Goal: Task Accomplishment & Management: Use online tool/utility

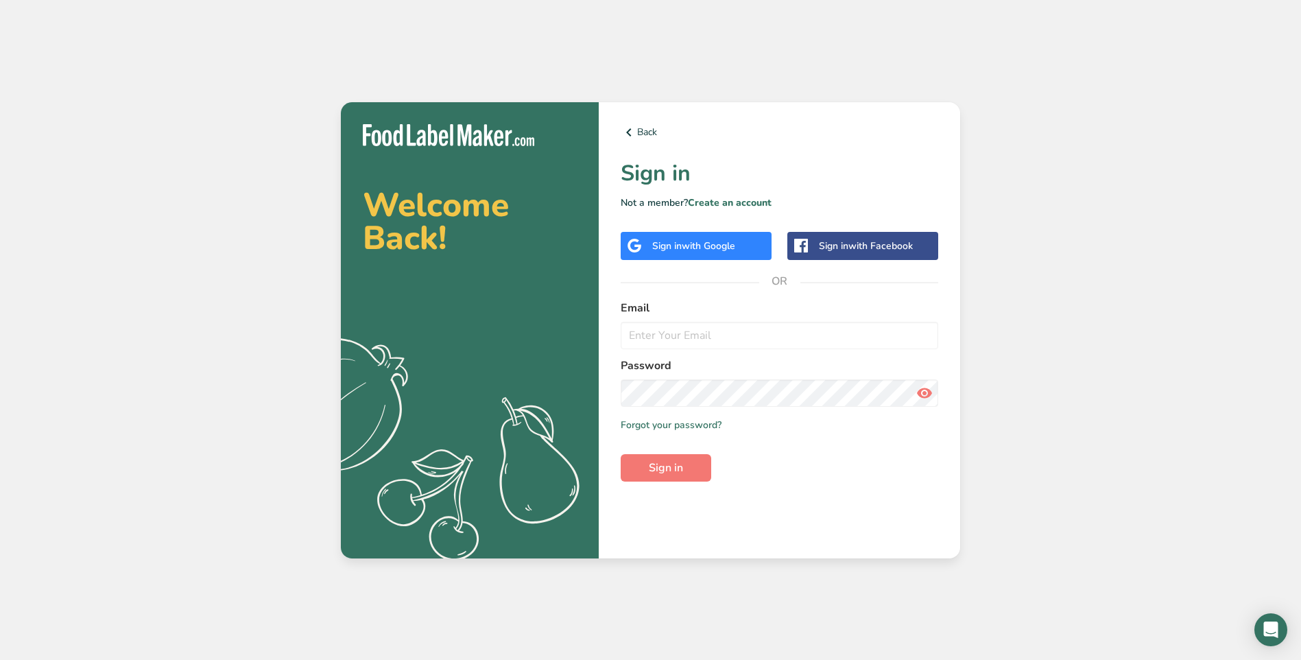
click at [670, 244] on div "Sign in with Google" at bounding box center [693, 246] width 83 height 14
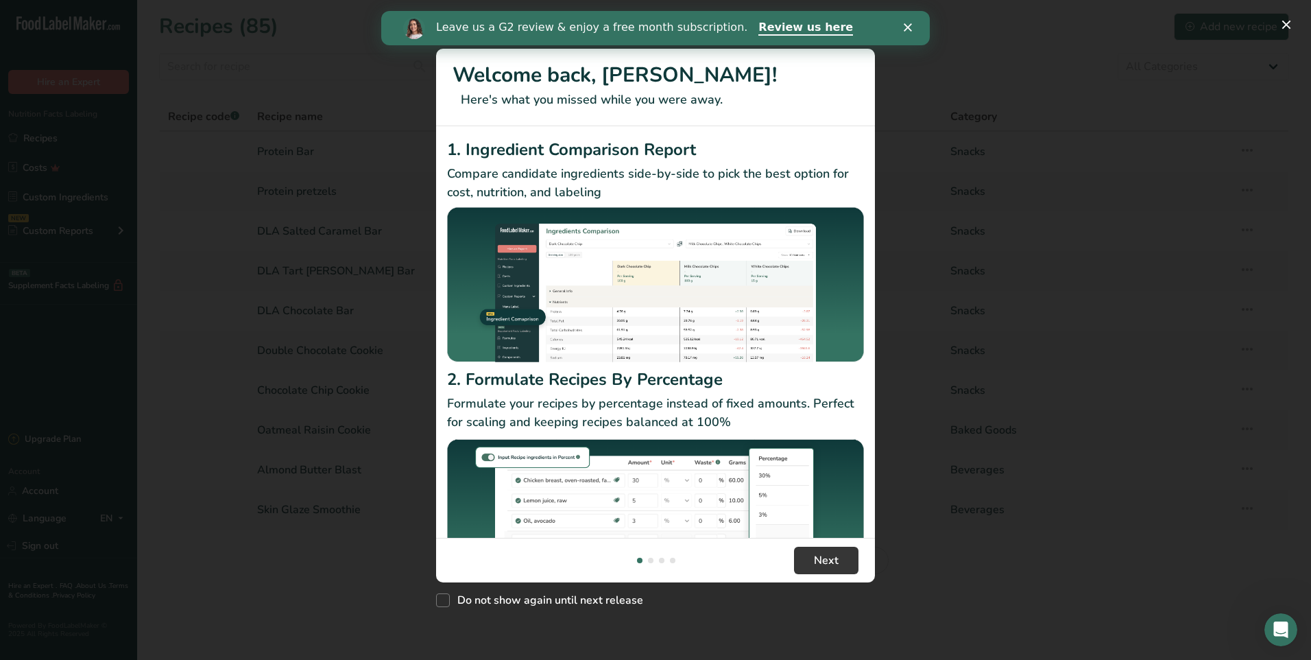
click at [908, 27] on polygon "Close" at bounding box center [908, 27] width 8 height 8
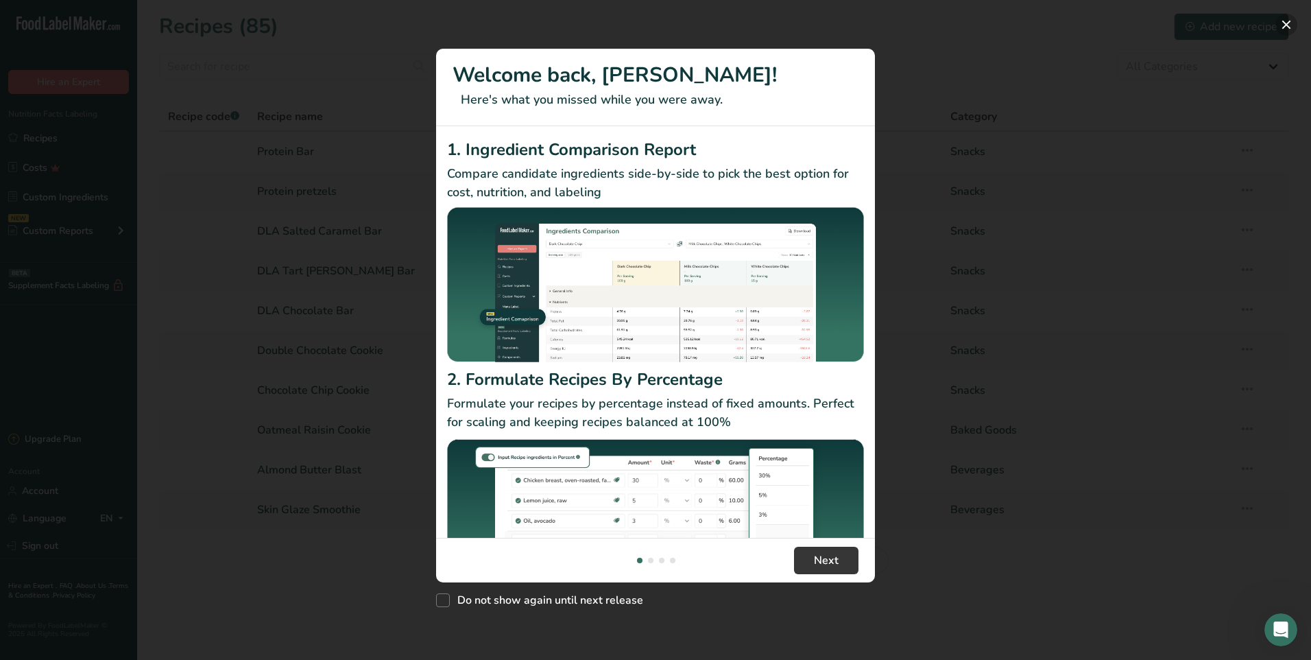
click at [1291, 20] on button "New Features" at bounding box center [1287, 25] width 22 height 22
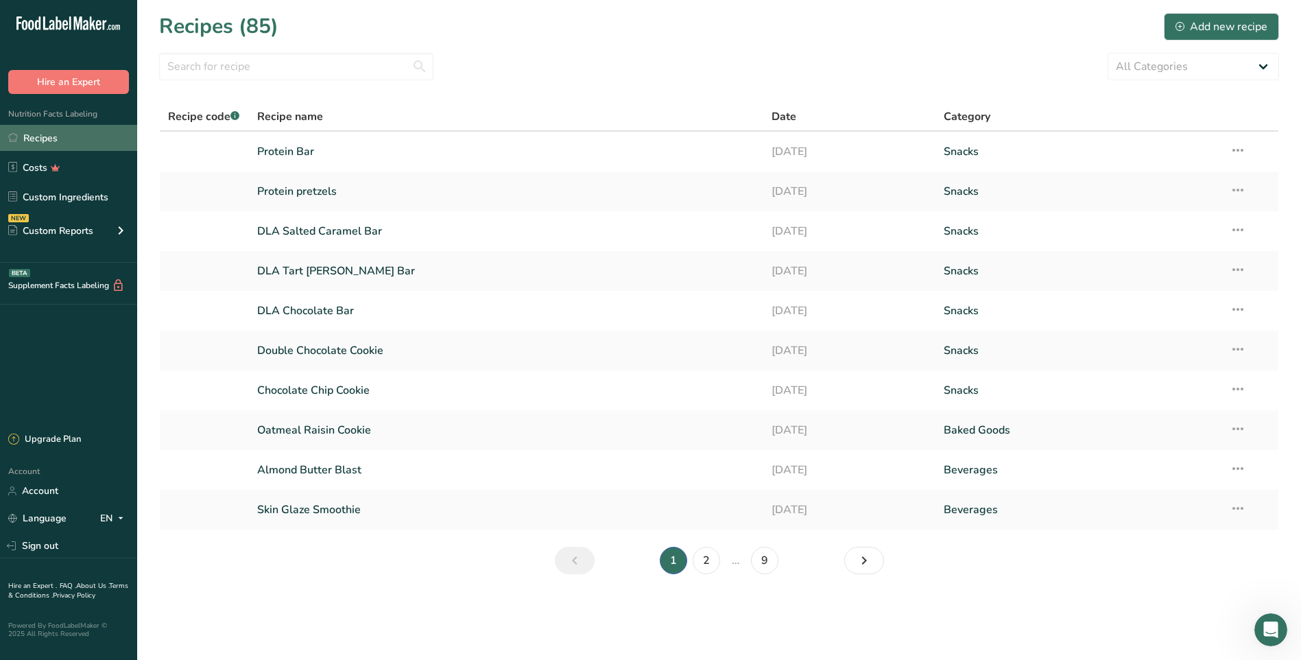
drag, startPoint x: 47, startPoint y: 140, endPoint x: 54, endPoint y: 139, distance: 6.9
click at [47, 140] on link "Recipes" at bounding box center [68, 138] width 137 height 26
click at [1211, 25] on div "Add new recipe" at bounding box center [1222, 27] width 92 height 16
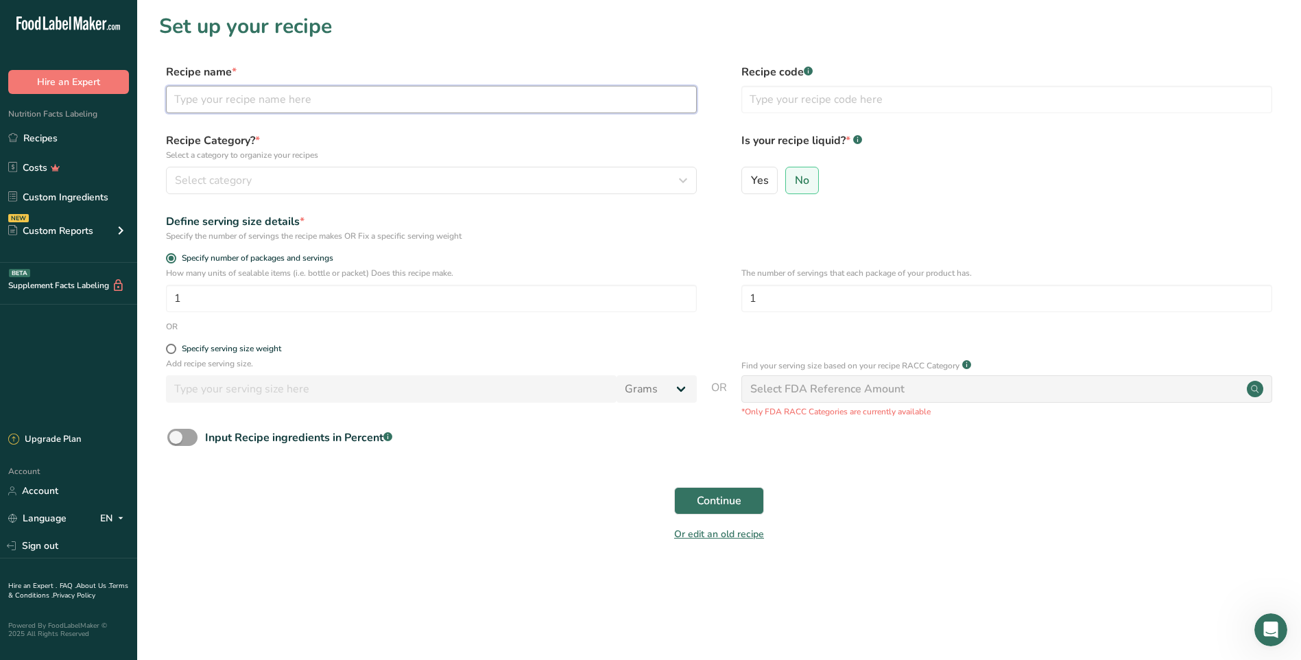
click at [238, 98] on input "text" at bounding box center [431, 99] width 531 height 27
type input "Blueberry Bar"
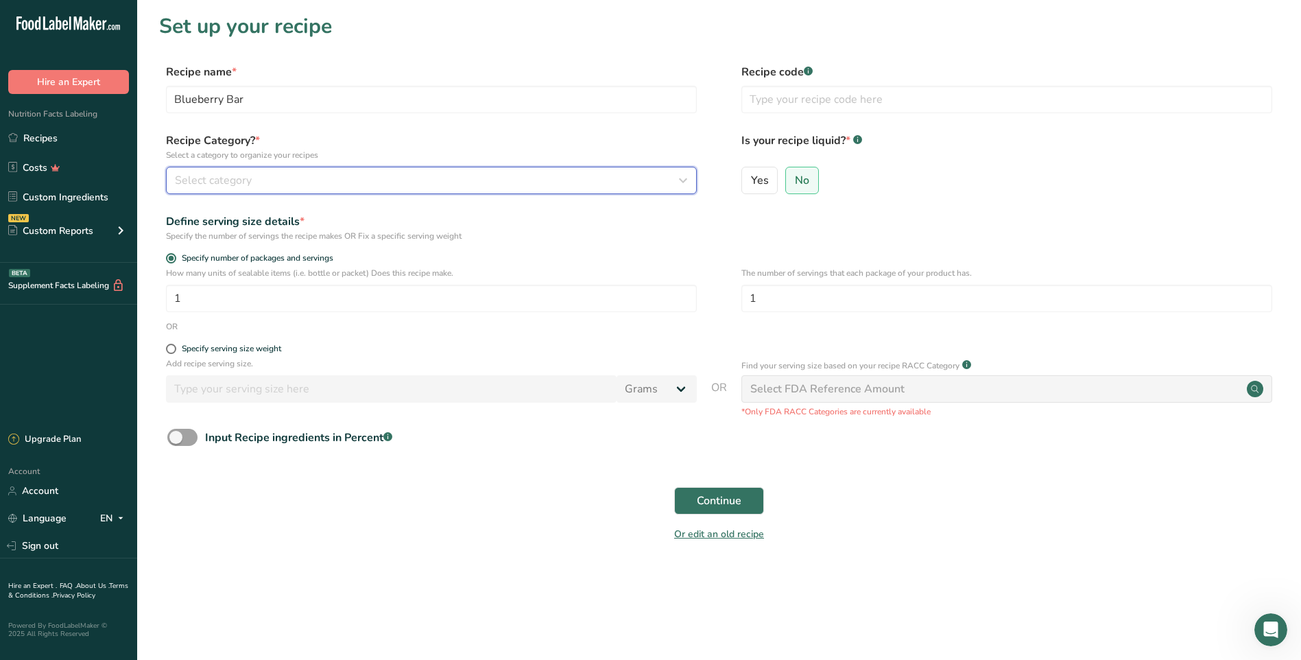
click at [235, 175] on span "Select category" at bounding box center [213, 180] width 77 height 16
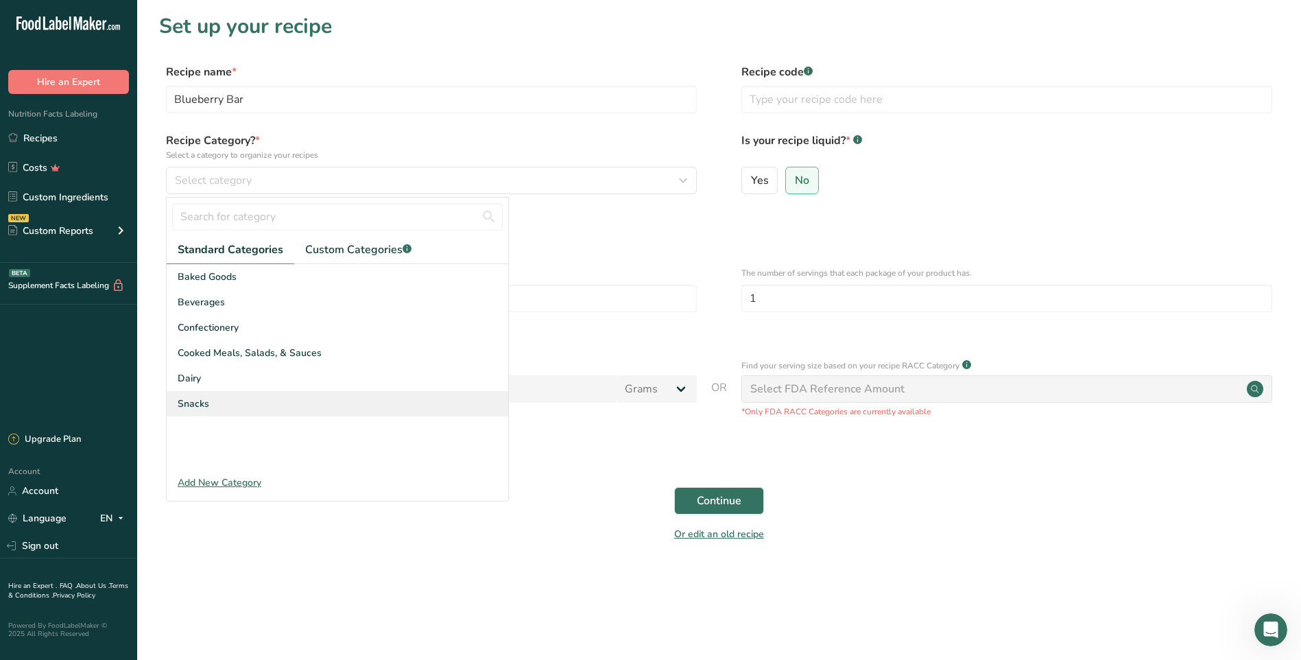
click at [211, 406] on div "Snacks" at bounding box center [338, 403] width 342 height 25
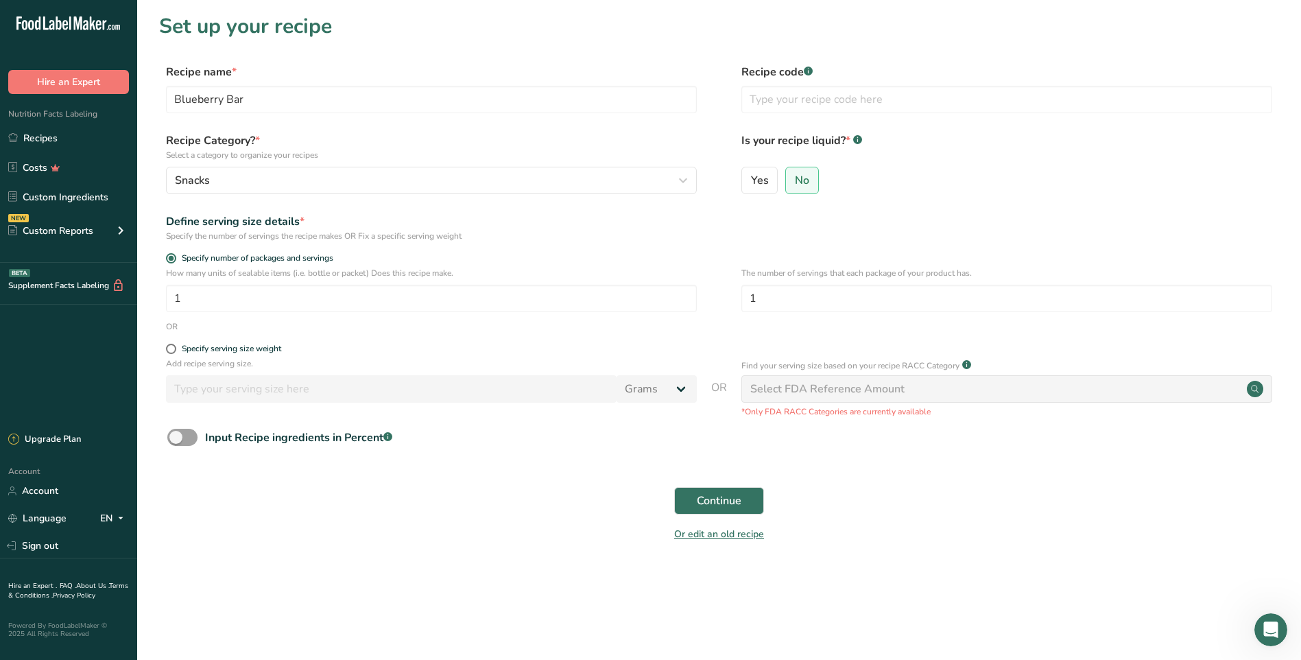
click at [796, 396] on div "Select FDA Reference Amount" at bounding box center [827, 389] width 154 height 16
click at [170, 346] on span at bounding box center [171, 349] width 10 height 10
click at [170, 346] on input "Specify serving size weight" at bounding box center [170, 348] width 9 height 9
radio input "true"
radio input "false"
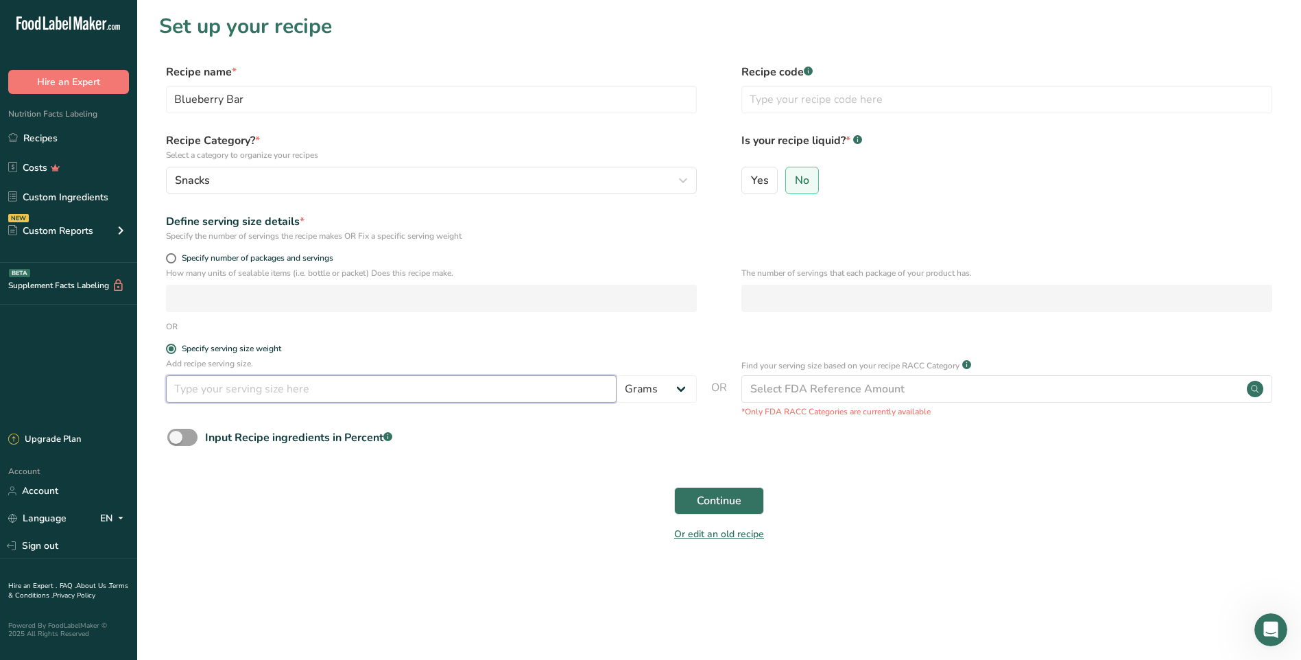
click at [314, 394] on input "number" at bounding box center [391, 388] width 451 height 27
type input "50"
click at [674, 487] on button "Continue" at bounding box center [719, 500] width 90 height 27
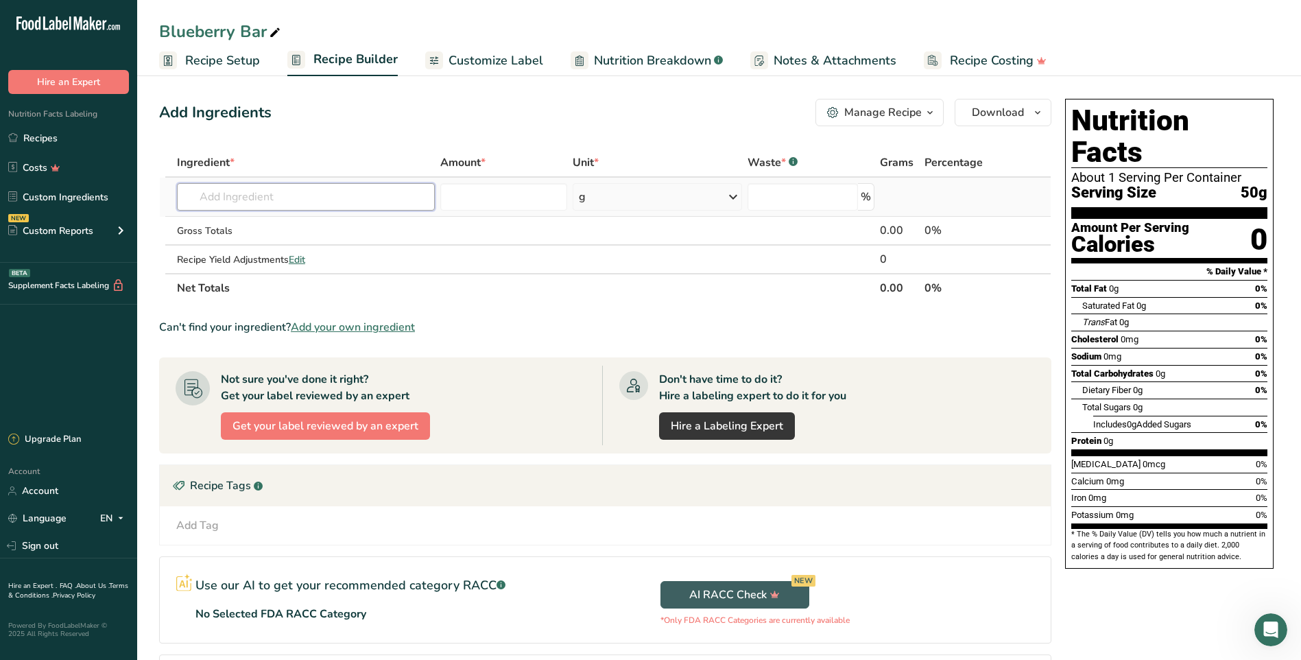
click at [319, 201] on input "text" at bounding box center [306, 196] width 258 height 27
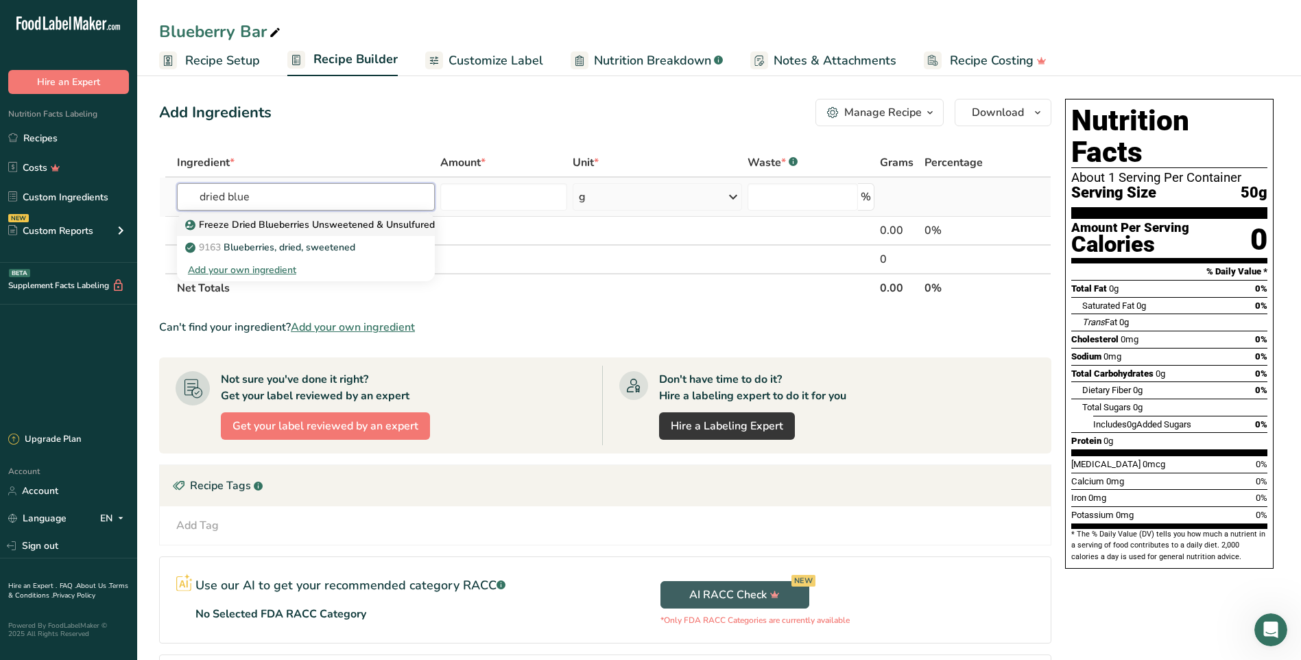
type input "dried blue"
click at [326, 230] on p "Freeze Dried Blueberries Unsweetened & Unsulfured" at bounding box center [311, 224] width 247 height 14
type input "Freeze Dried Blueberries Unsweetened & Unsulfured"
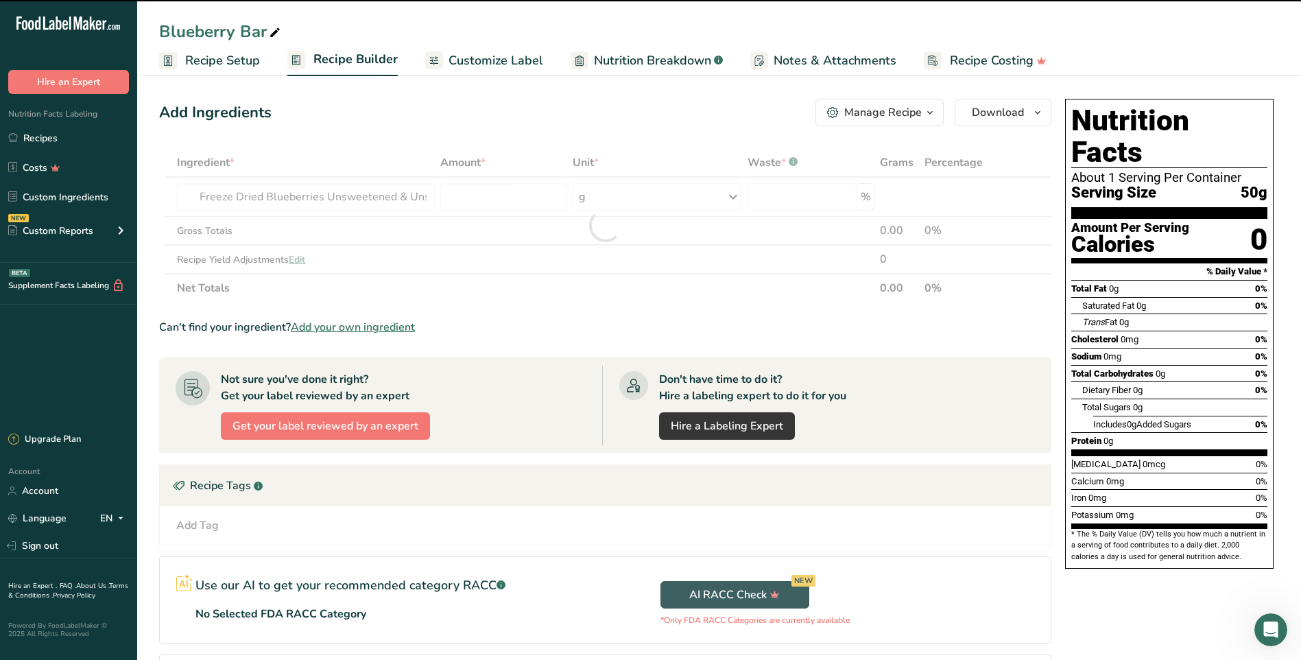
type input "0"
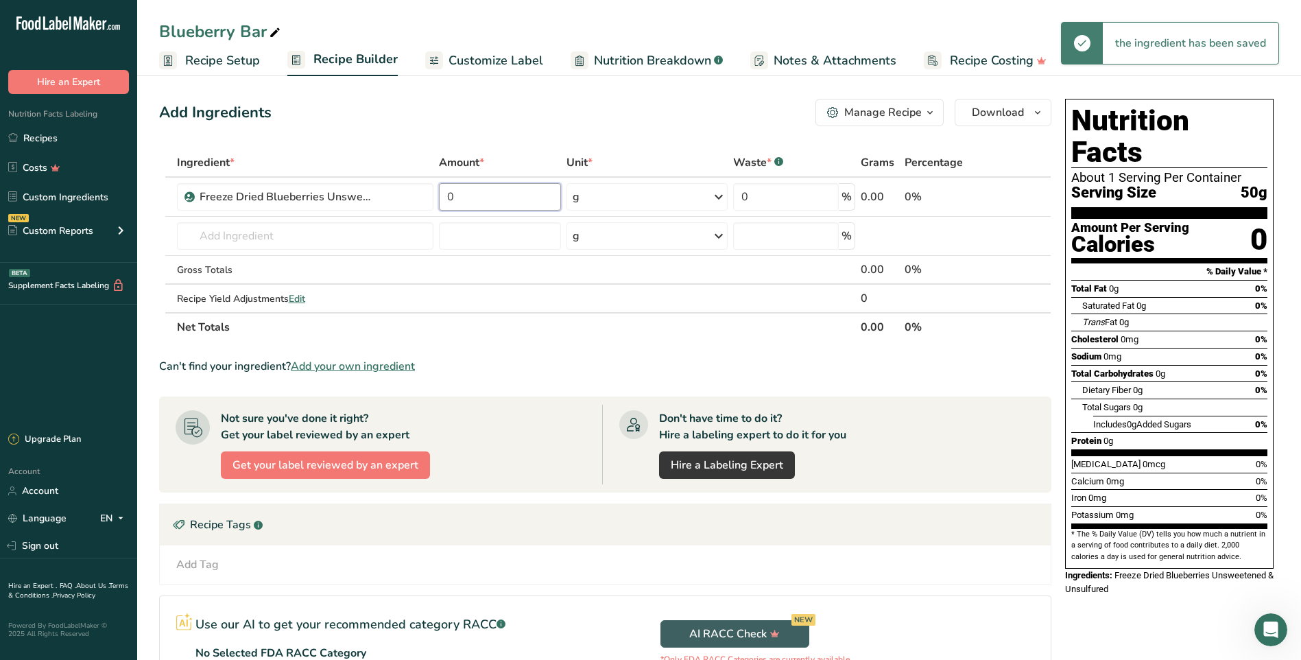
click at [468, 199] on input "0" at bounding box center [499, 196] width 121 height 27
type input "50"
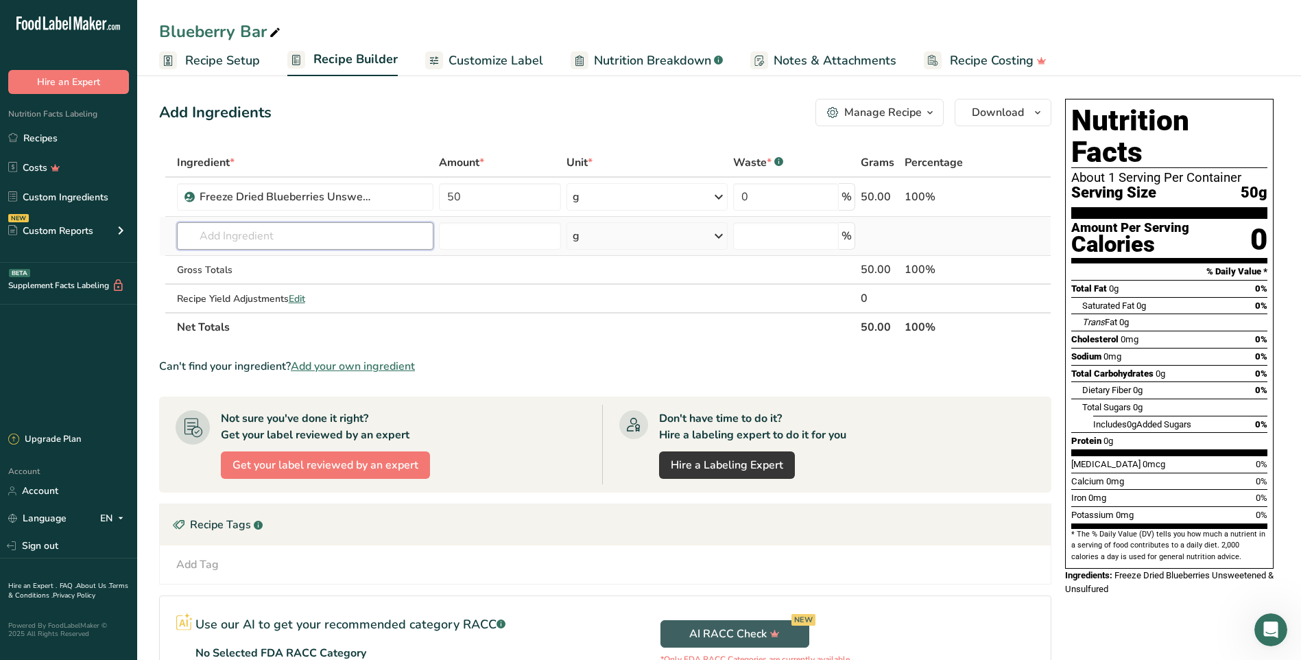
click at [355, 246] on div "Ingredient * Amount * Unit * Waste * .a-a{fill:#347362;}.b-a{fill:#fff;} Grams …" at bounding box center [605, 244] width 892 height 193
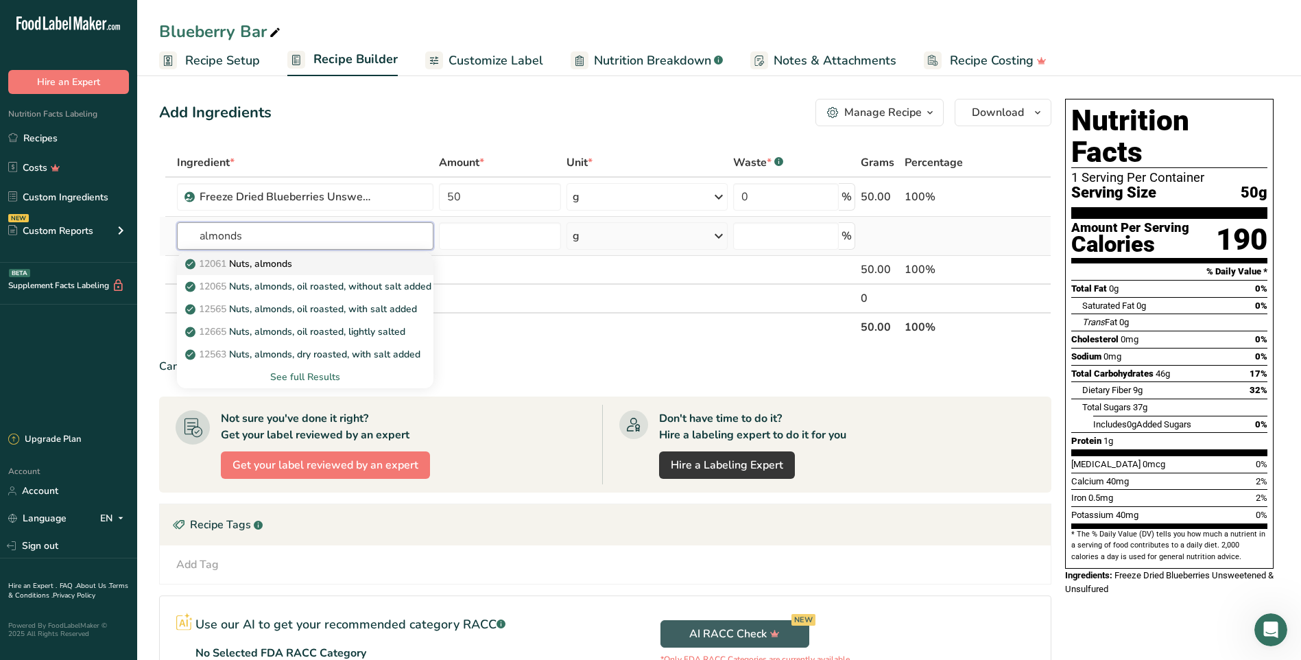
type input "almonds"
click at [316, 262] on div "12061 Nuts, almonds" at bounding box center [294, 264] width 213 height 14
type input "Nuts, almonds"
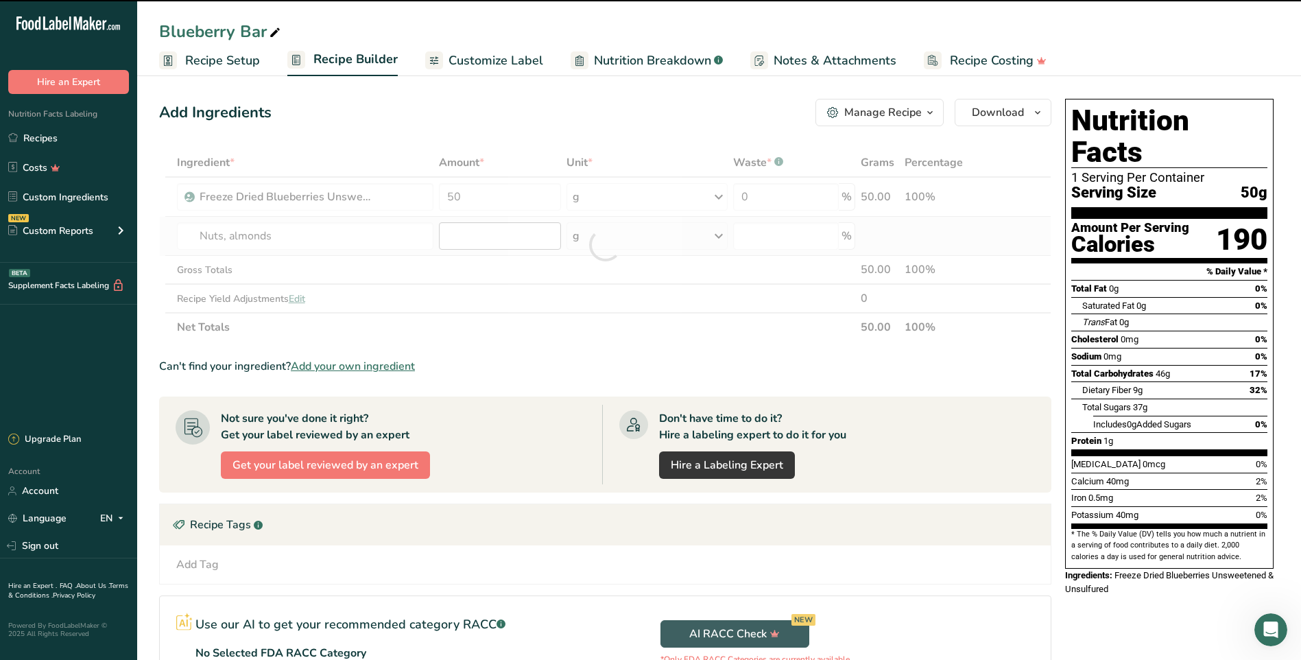
type input "0"
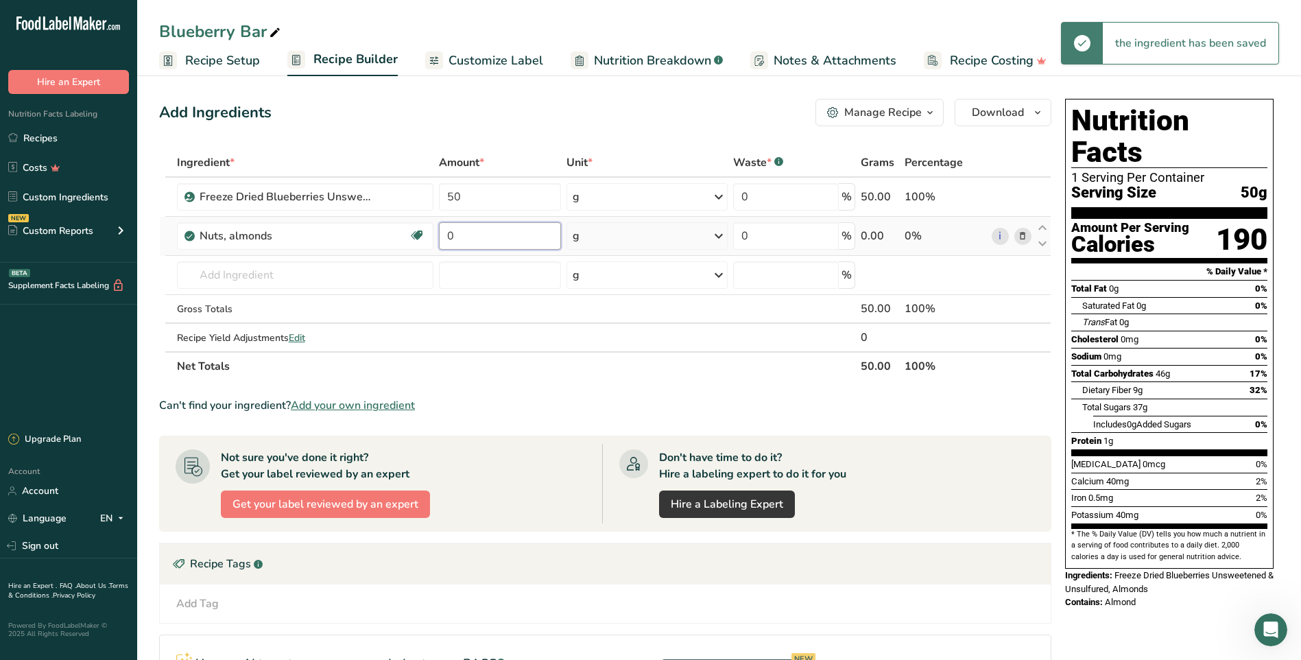
click at [464, 237] on input "0" at bounding box center [499, 235] width 121 height 27
drag, startPoint x: 464, startPoint y: 237, endPoint x: 438, endPoint y: 232, distance: 27.2
click at [438, 232] on td "0" at bounding box center [499, 236] width 127 height 39
type input "7"
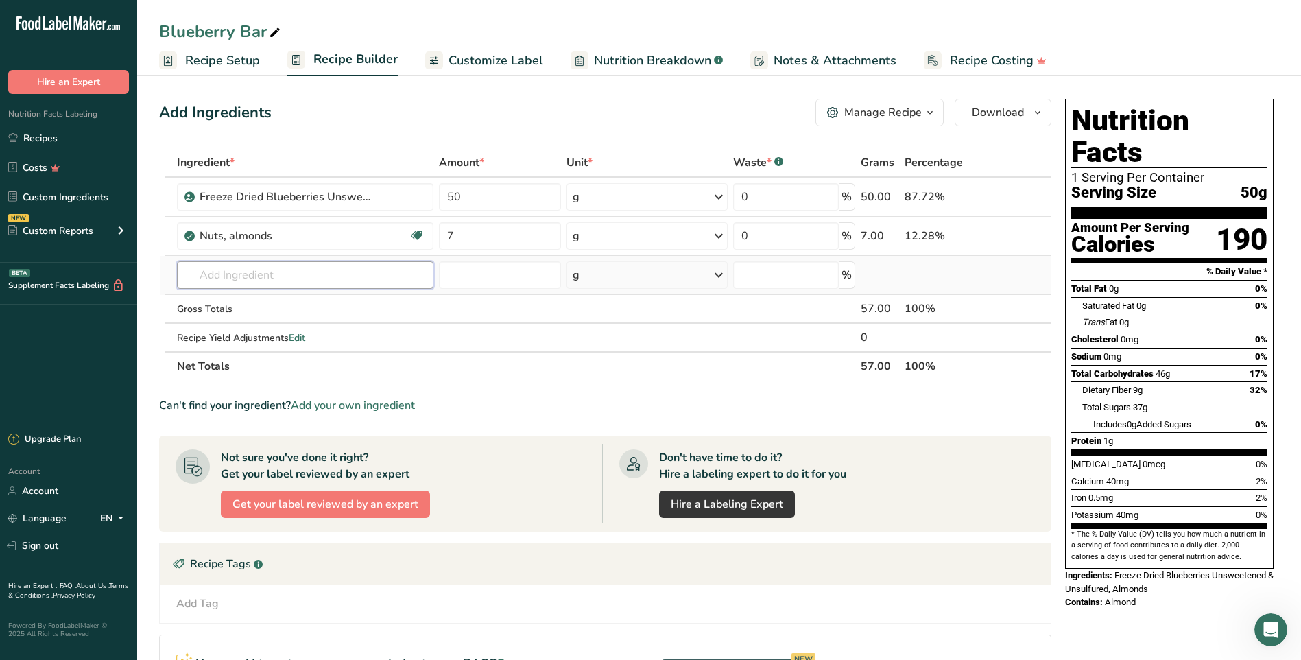
click at [343, 276] on div "Ingredient * Amount * Unit * Waste * .a-a{fill:#347362;}.b-a{fill:#fff;} Grams …" at bounding box center [605, 264] width 892 height 233
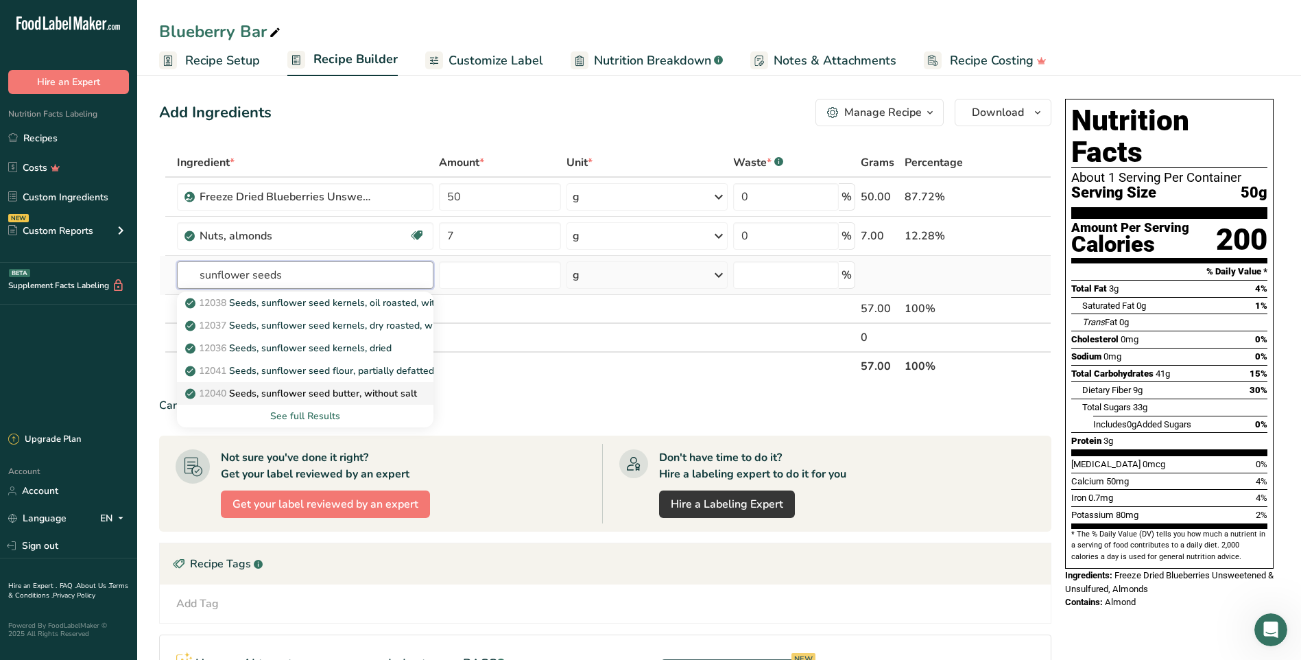
type input "sunflower seeds"
click at [394, 390] on p "12040 Seeds, sunflower seed butter, without salt" at bounding box center [302, 393] width 229 height 14
type input "Seeds, sunflower seed butter, without salt"
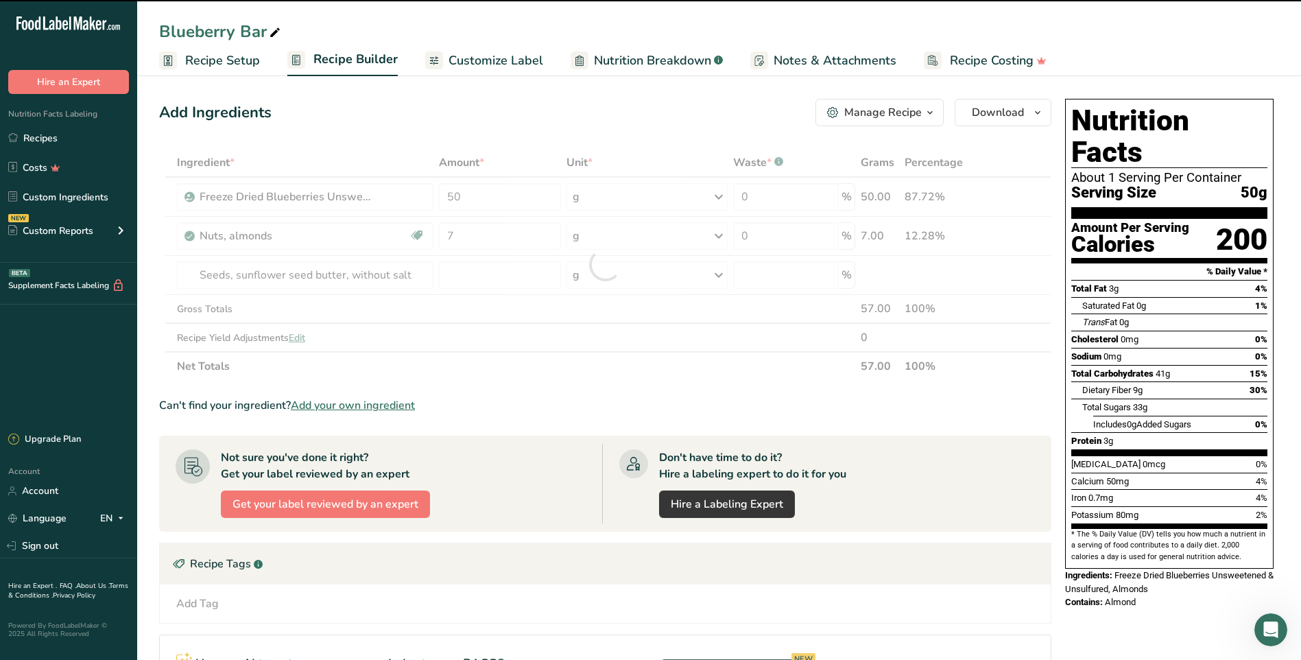
type input "0"
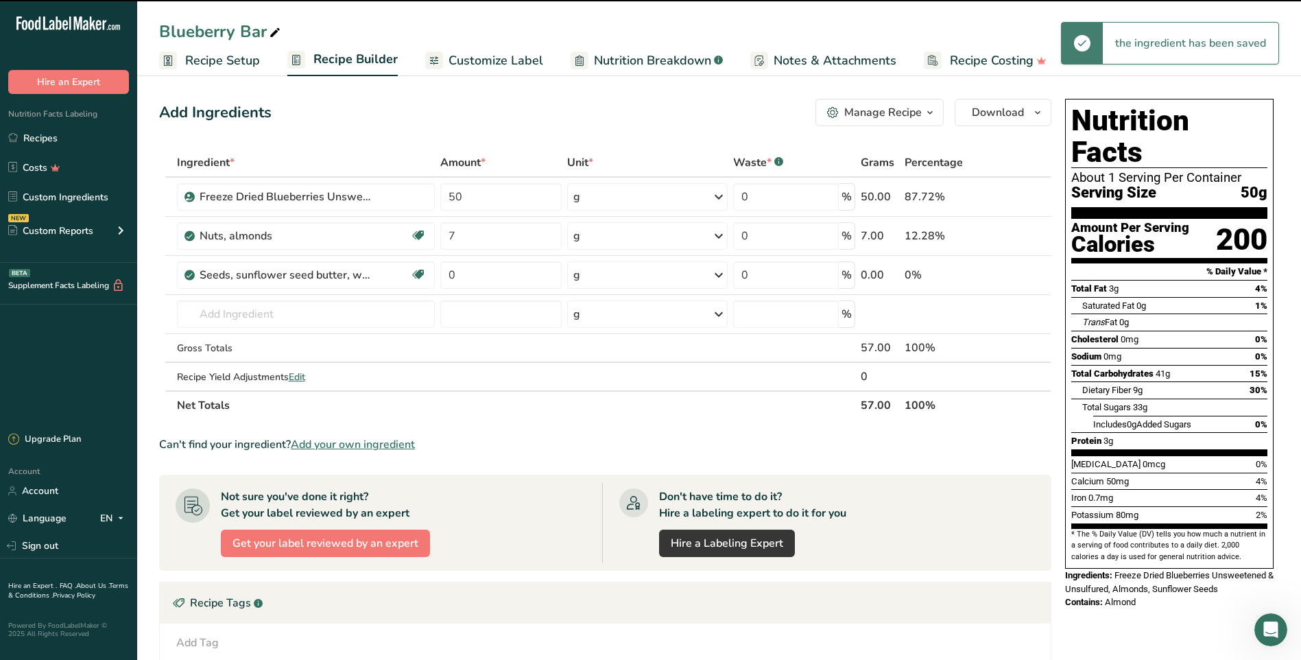
click at [417, 278] on icon at bounding box center [419, 274] width 14 height 21
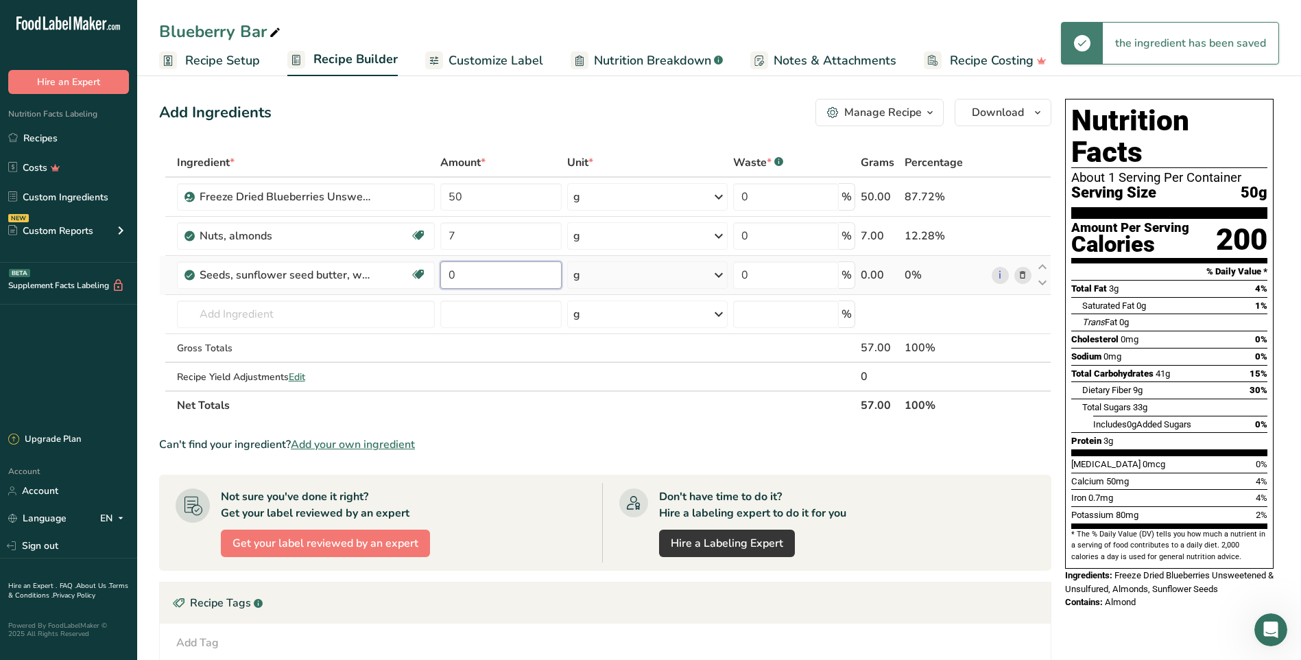
click at [478, 273] on input "0" at bounding box center [500, 274] width 121 height 27
click at [448, 274] on input "0" at bounding box center [500, 274] width 121 height 27
type input "2.5"
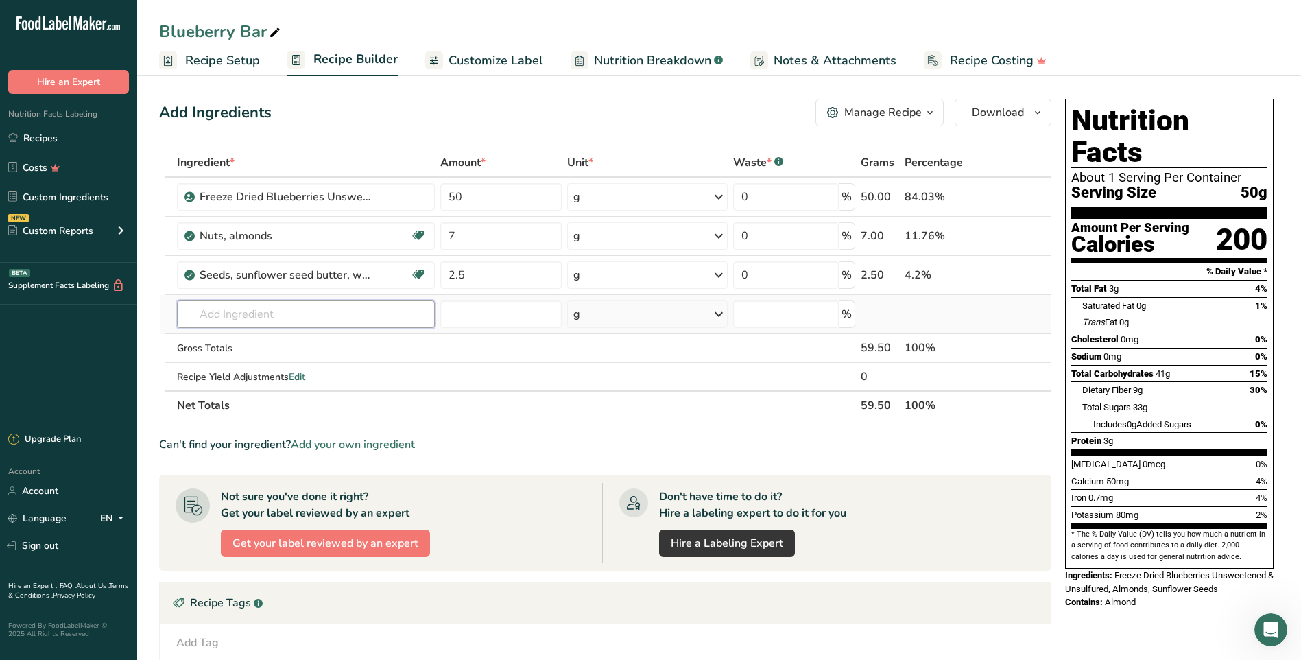
click at [393, 309] on div "Ingredient * Amount * Unit * Waste * .a-a{fill:#347362;}.b-a{fill:#fff;} Grams …" at bounding box center [605, 284] width 892 height 272
type input "r"
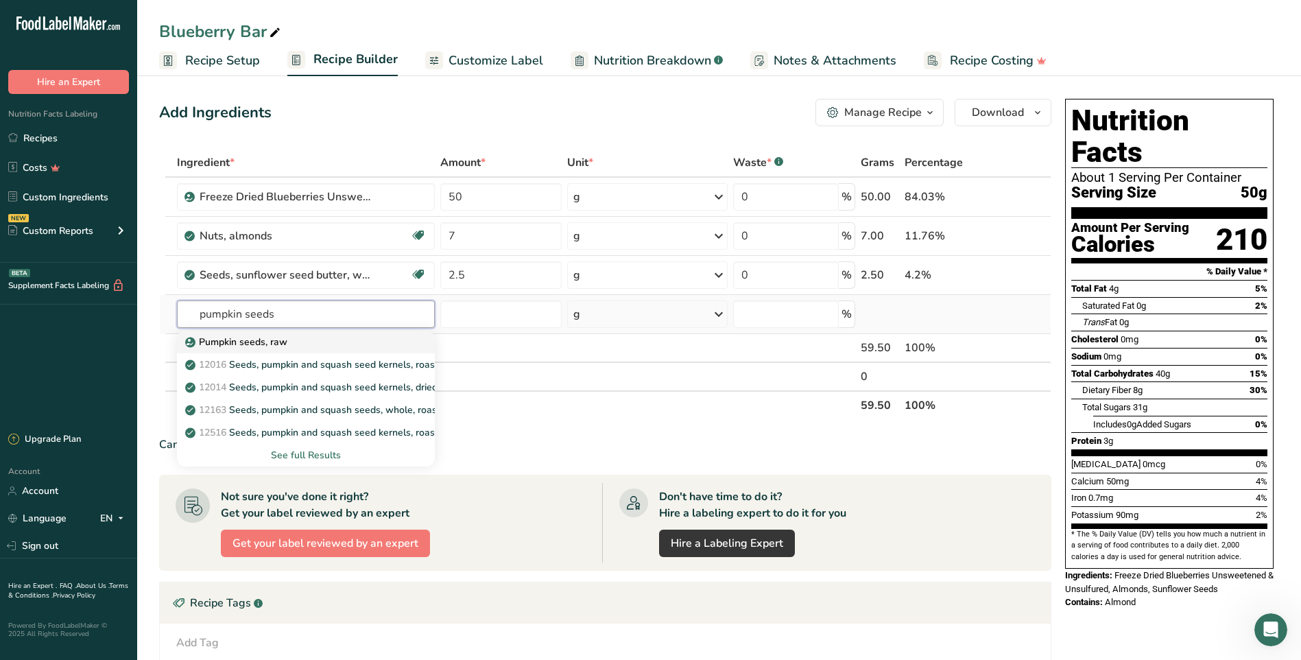
type input "pumpkin seeds"
click at [305, 343] on div "Pumpkin seeds, raw" at bounding box center [295, 342] width 214 height 14
type input "Pumpkin seeds, raw"
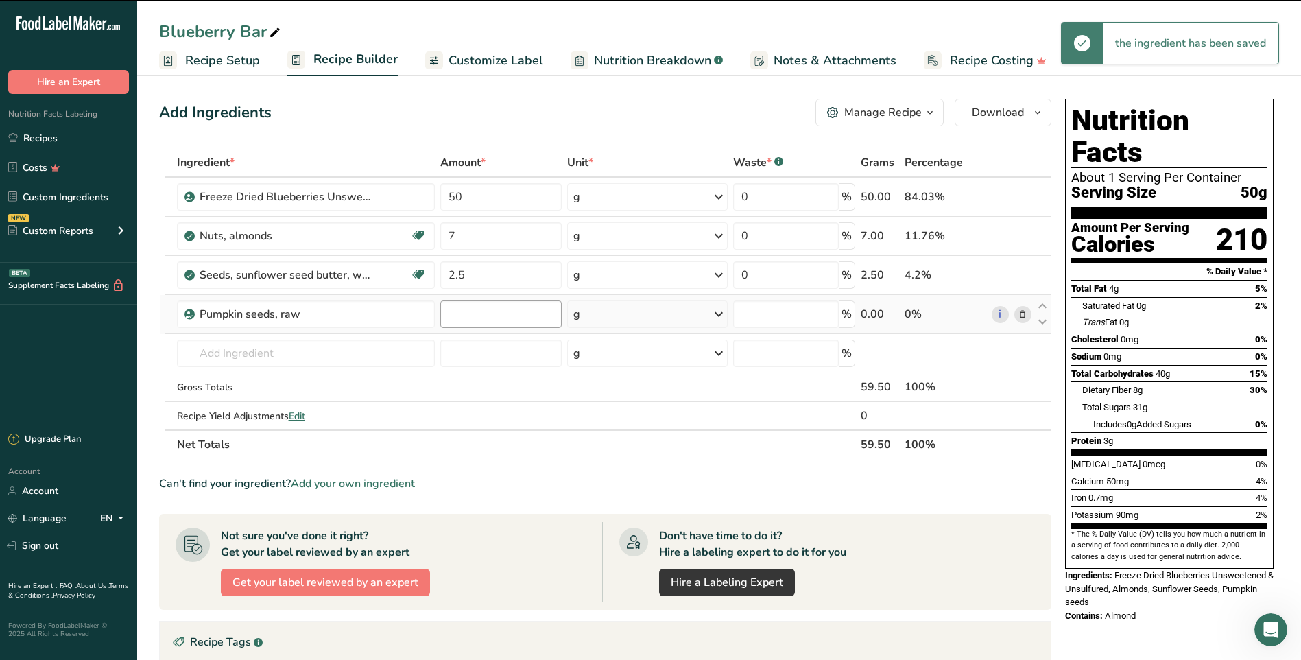
type input "0"
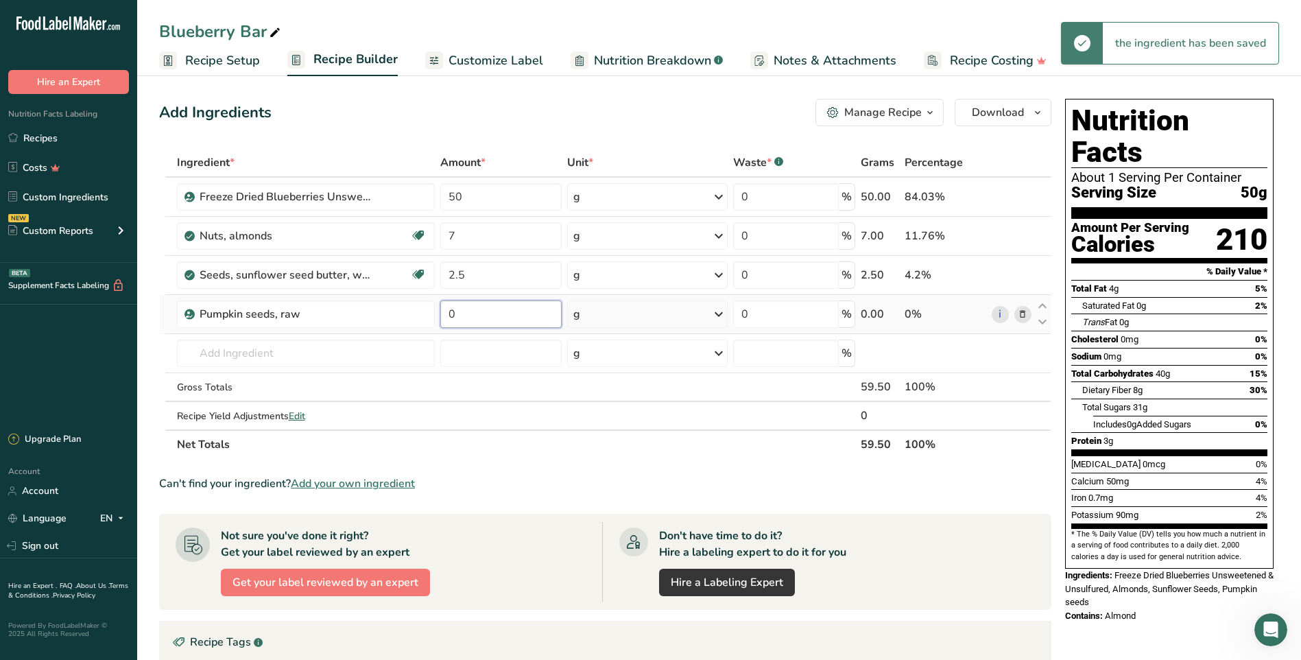
click at [476, 320] on input "0" at bounding box center [500, 313] width 121 height 27
type input "2.5"
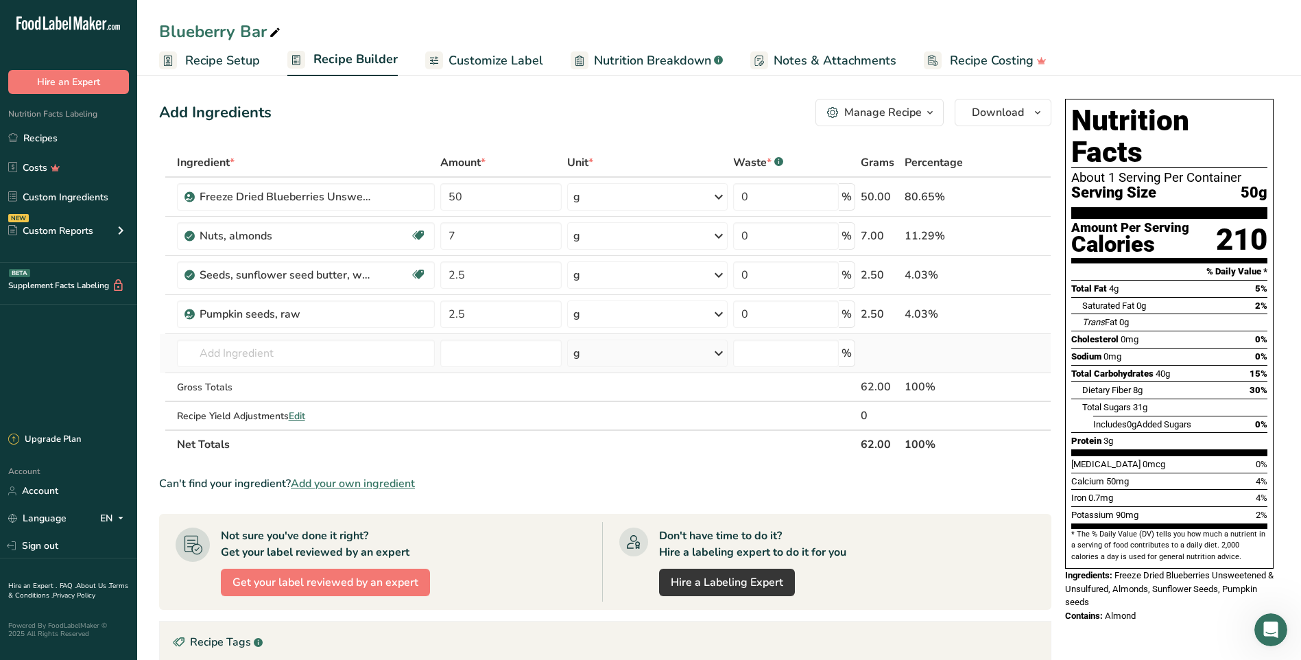
click at [326, 338] on div "Ingredient * Amount * Unit * Waste * .a-a{fill:#347362;}.b-a{fill:#fff;} Grams …" at bounding box center [605, 303] width 892 height 311
click at [285, 355] on input "text" at bounding box center [306, 353] width 258 height 27
type input "Flax seeds"
click at [293, 375] on p "12220 Seeds, flaxseed" at bounding box center [243, 381] width 111 height 14
type input "Seeds, flaxseed"
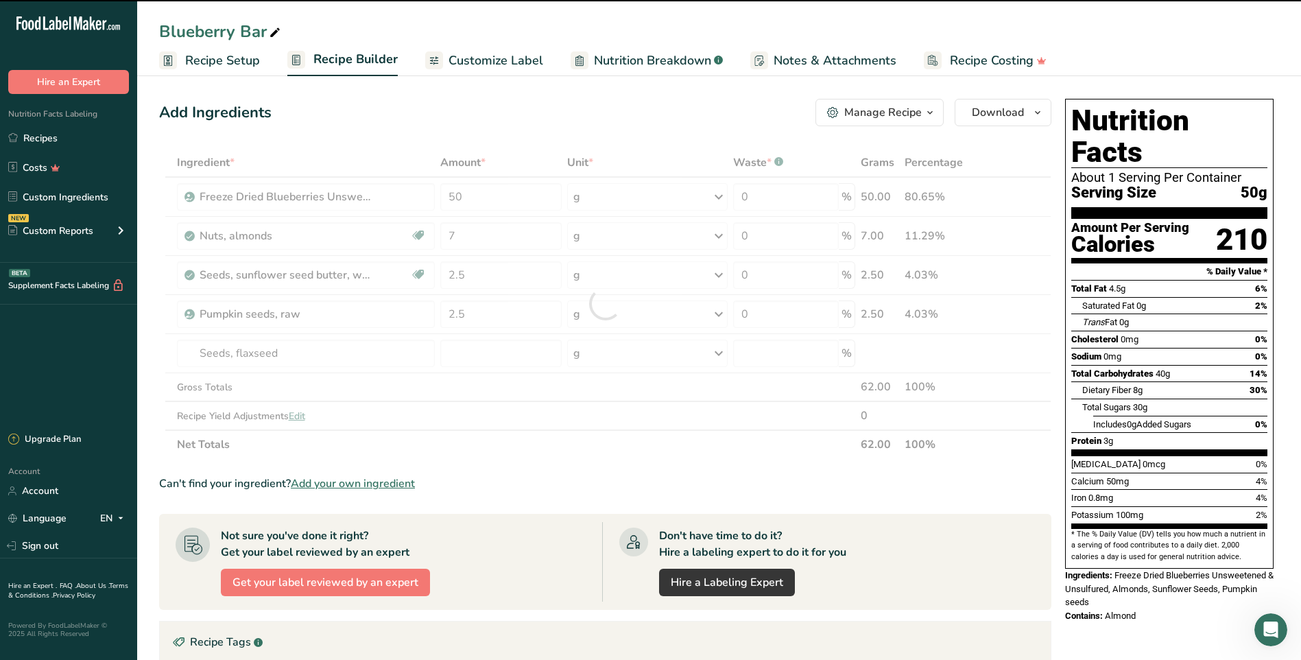
type input "0"
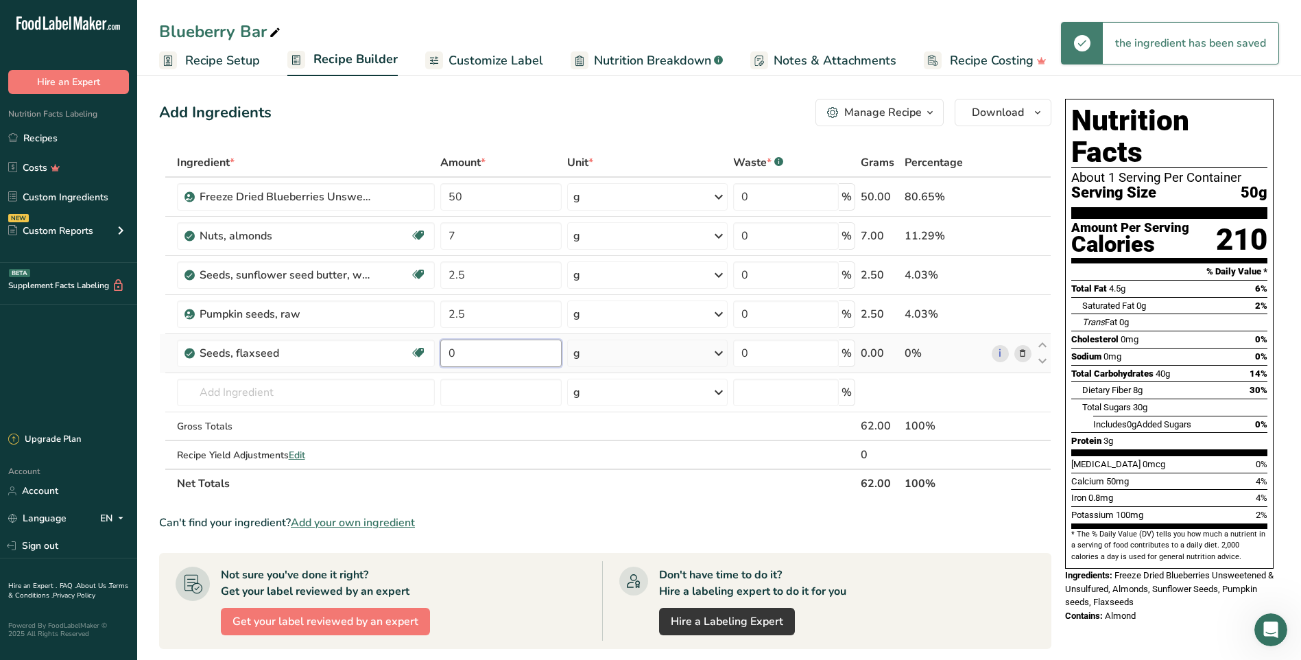
click at [469, 354] on input "0" at bounding box center [500, 353] width 121 height 27
type input "2.5"
click at [273, 404] on div "Ingredient * Amount * Unit * Waste * .a-a{fill:#347362;}.b-a{fill:#fff;} Grams …" at bounding box center [605, 323] width 892 height 350
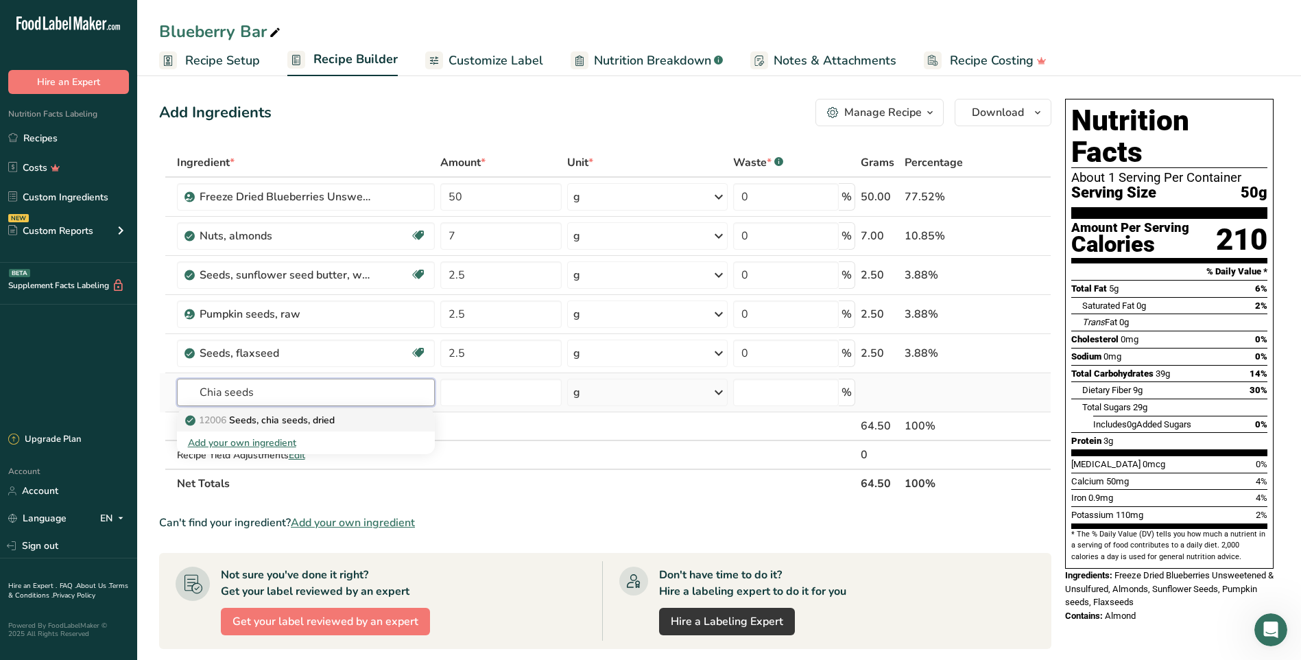
type input "Chia seeds"
click at [304, 424] on p "12006 Seeds, chia seeds, dried" at bounding box center [261, 420] width 147 height 14
type input "Seeds, chia seeds, dried"
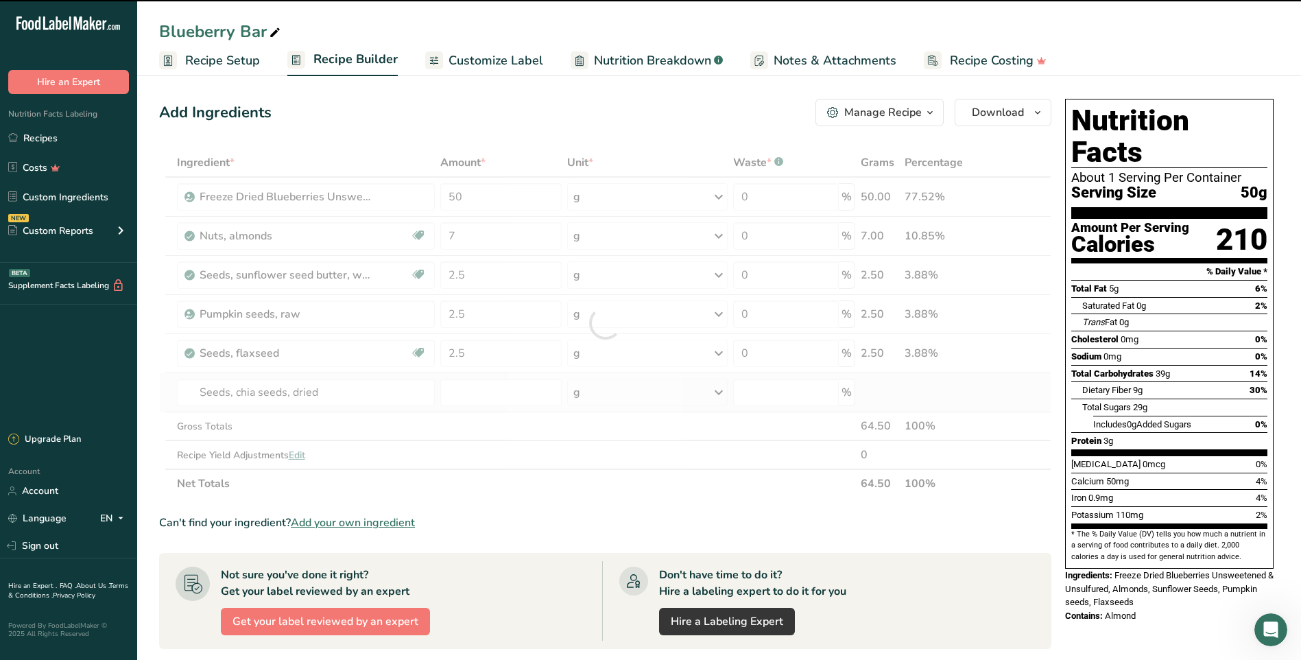
type input "0"
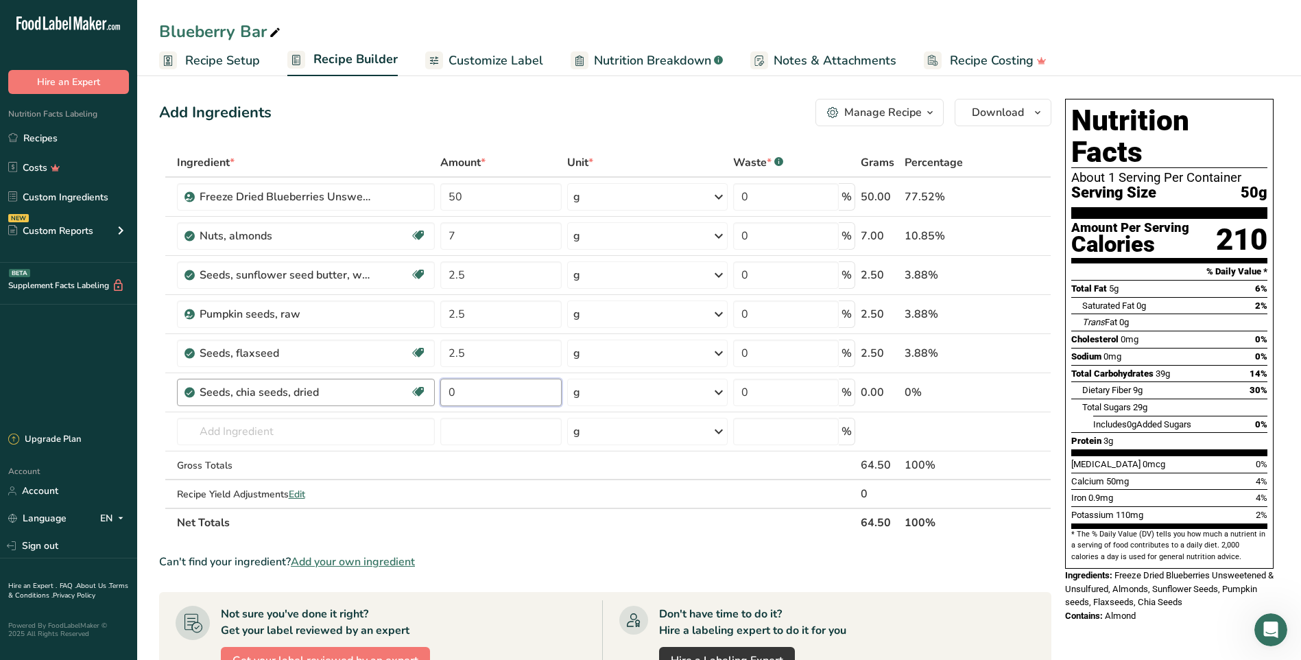
drag, startPoint x: 497, startPoint y: 397, endPoint x: 401, endPoint y: 384, distance: 96.9
click at [401, 384] on tr "Seeds, chia seeds, dried Dairy free Gluten free Vegan Vegetarian Soy free 0 g P…" at bounding box center [605, 392] width 891 height 39
type input "2.5"
click at [418, 442] on div "Ingredient * Amount * Unit * Waste * .a-a{fill:#347362;}.b-a{fill:#fff;} Grams …" at bounding box center [605, 342] width 892 height 389
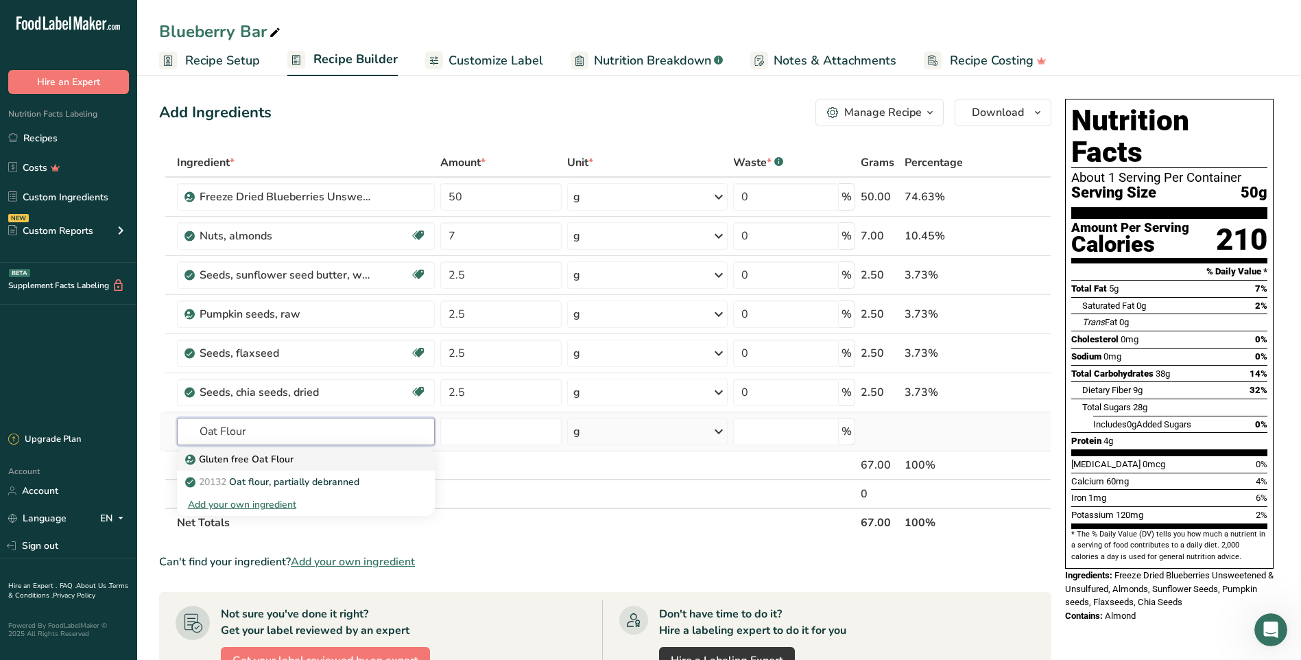
type input "Oat Flour"
click at [329, 459] on div "Gluten free Oat Flour" at bounding box center [295, 459] width 214 height 14
type input "Gluten free Oat Flour"
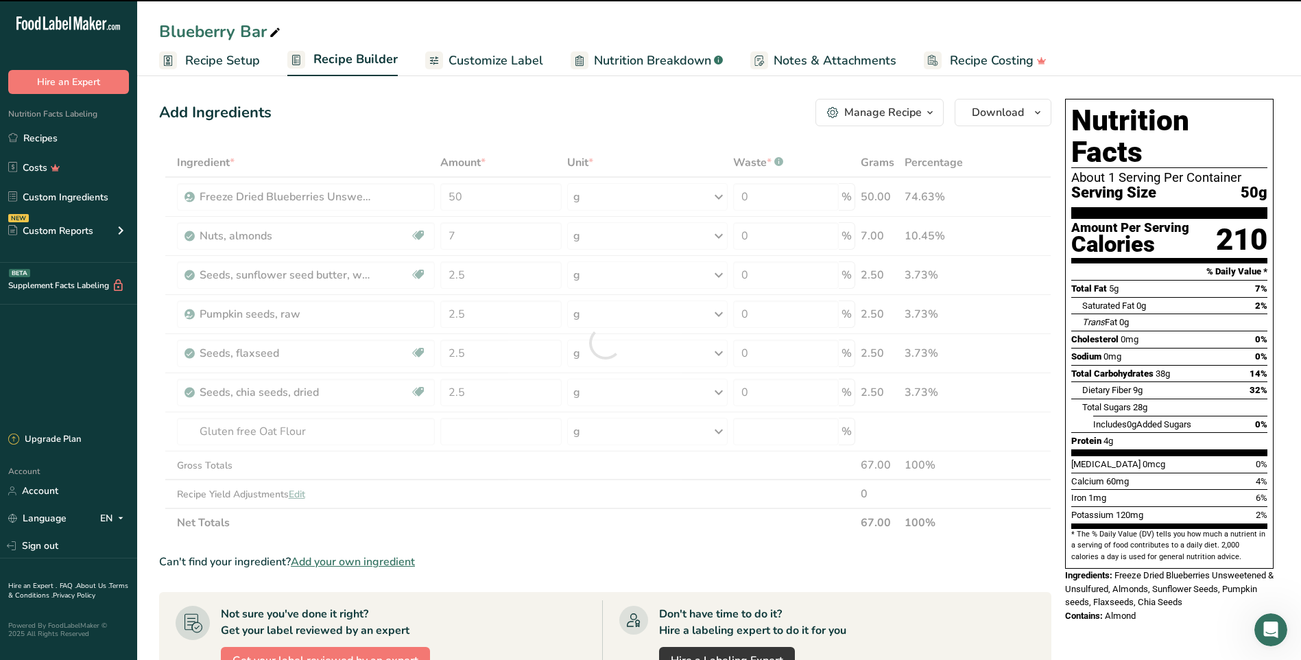
type input "0"
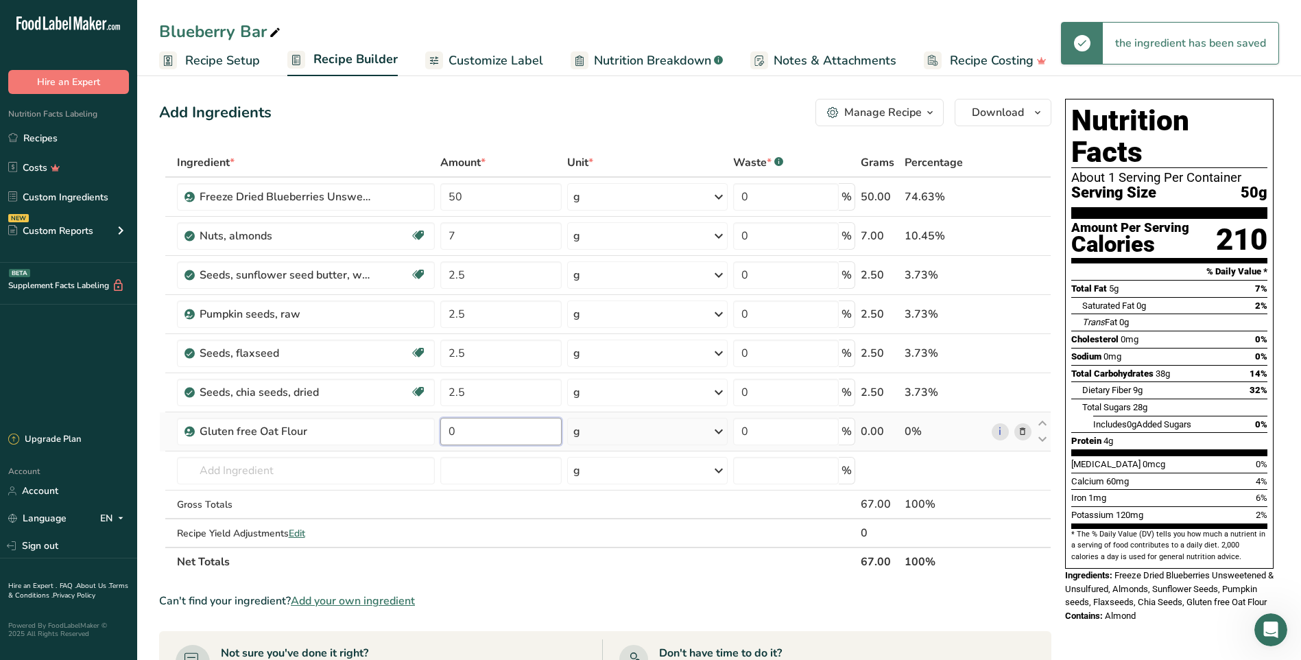
click at [471, 433] on input "0" at bounding box center [500, 431] width 121 height 27
type input "5"
click at [826, 597] on div "Can't find your ingredient? Add your own ingredient" at bounding box center [605, 601] width 892 height 16
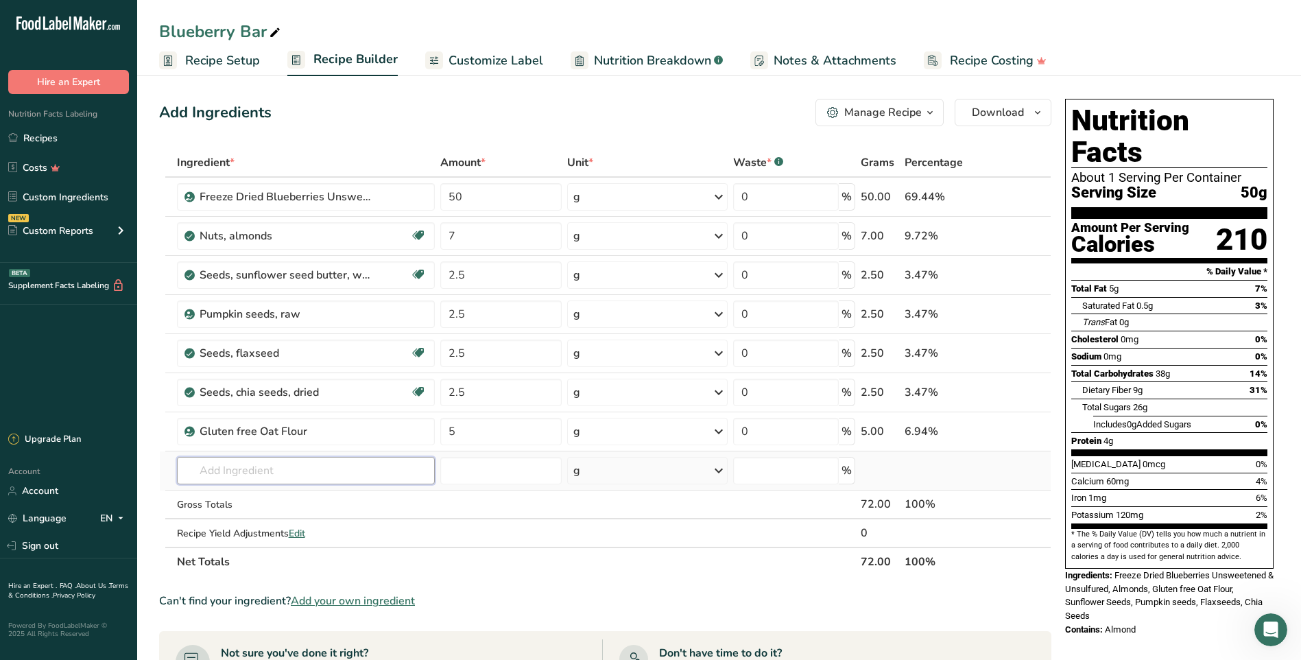
click at [257, 471] on input "text" at bounding box center [306, 470] width 258 height 27
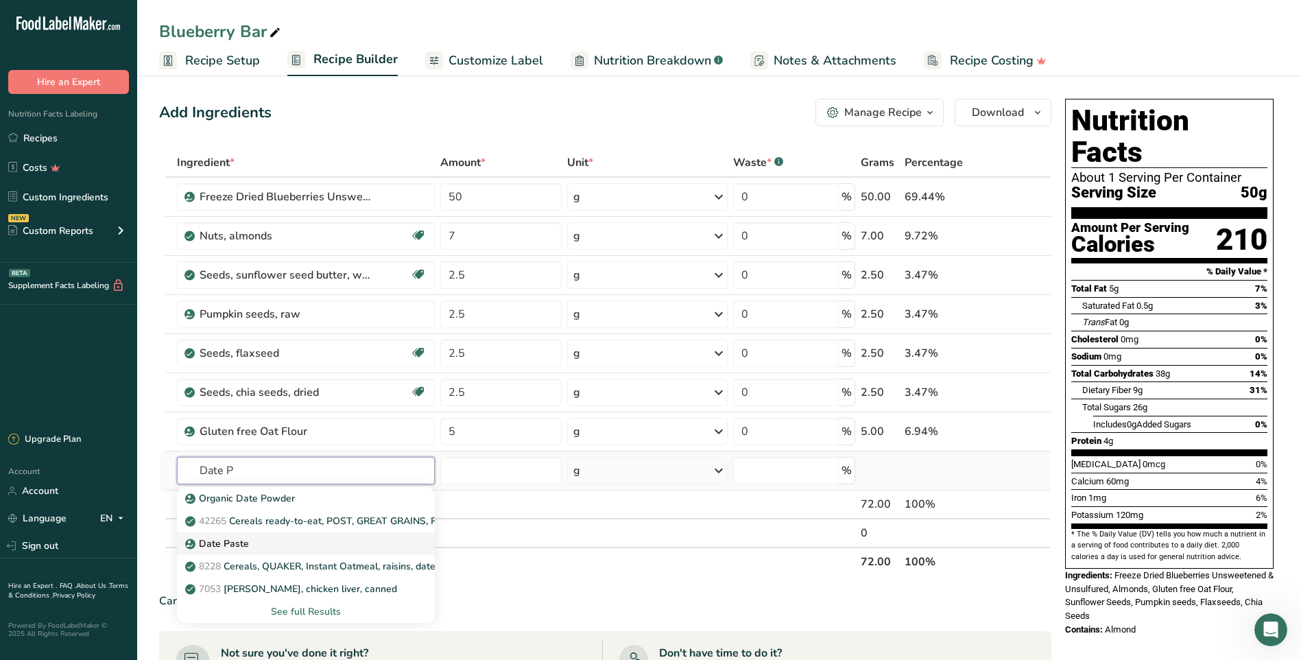
type input "Date P"
click at [231, 538] on p "Date Paste" at bounding box center [218, 543] width 61 height 14
type input "Date Paste"
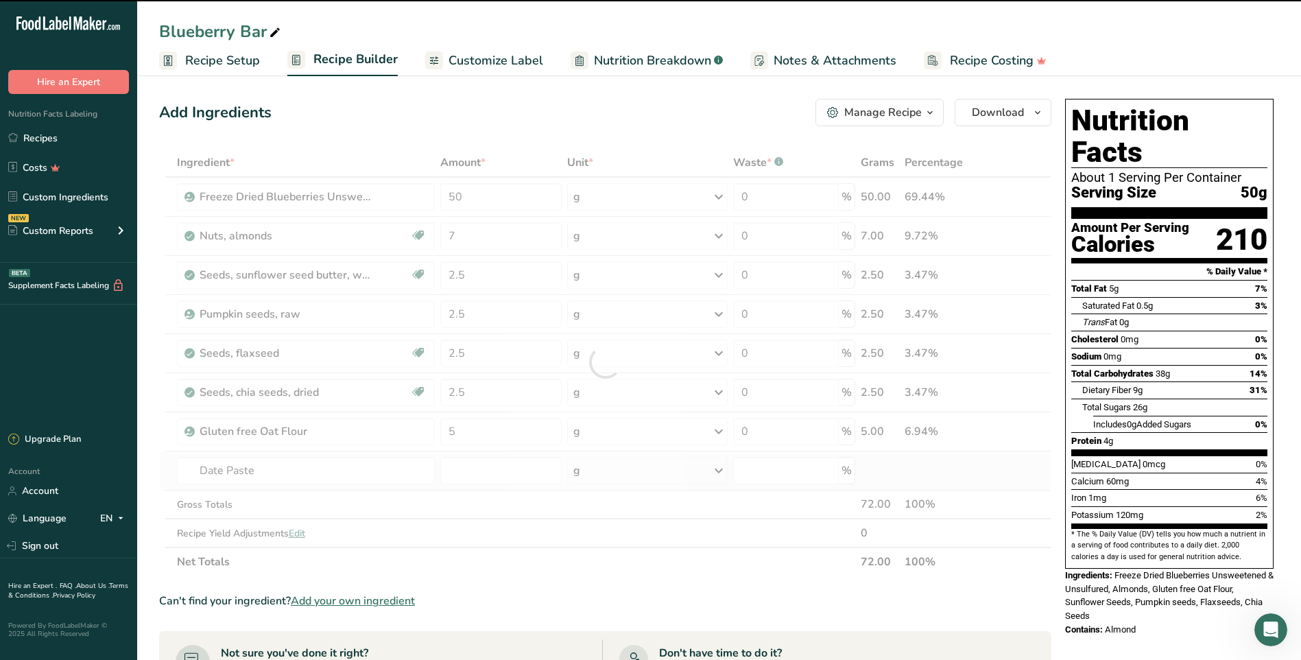
type input "0"
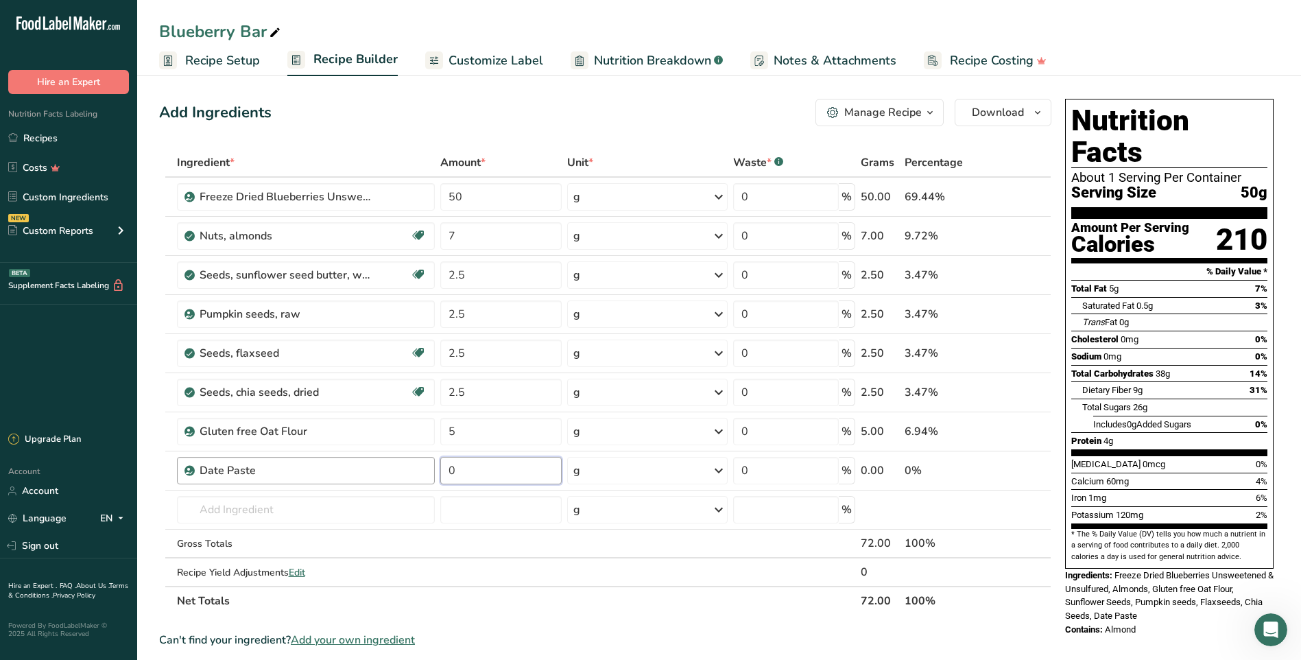
drag, startPoint x: 464, startPoint y: 468, endPoint x: 425, endPoint y: 474, distance: 38.8
click at [425, 474] on tr "Date Paste 0 g Weight Units g kg mg See more Volume Units l Volume units requir…" at bounding box center [605, 470] width 891 height 39
type input "28"
click at [563, 582] on div "Ingredient * Amount * Unit * Waste * .a-a{fill:#347362;}.b-a{fill:#fff;} Grams …" at bounding box center [605, 381] width 892 height 467
drag, startPoint x: 467, startPoint y: 198, endPoint x: 442, endPoint y: 201, distance: 24.8
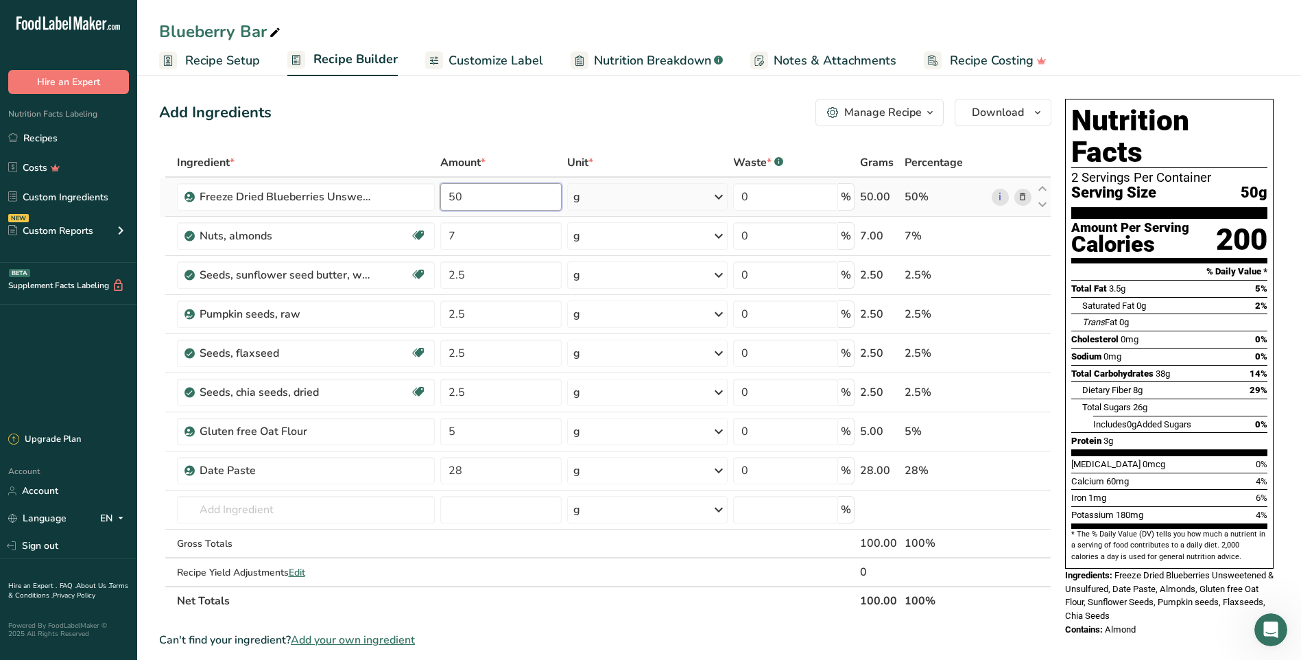
click at [442, 201] on input "50" at bounding box center [500, 196] width 121 height 27
type input "40"
click at [488, 471] on div "Ingredient * Amount * Unit * Waste * .a-a{fill:#347362;}.b-a{fill:#fff;} Grams …" at bounding box center [605, 381] width 892 height 467
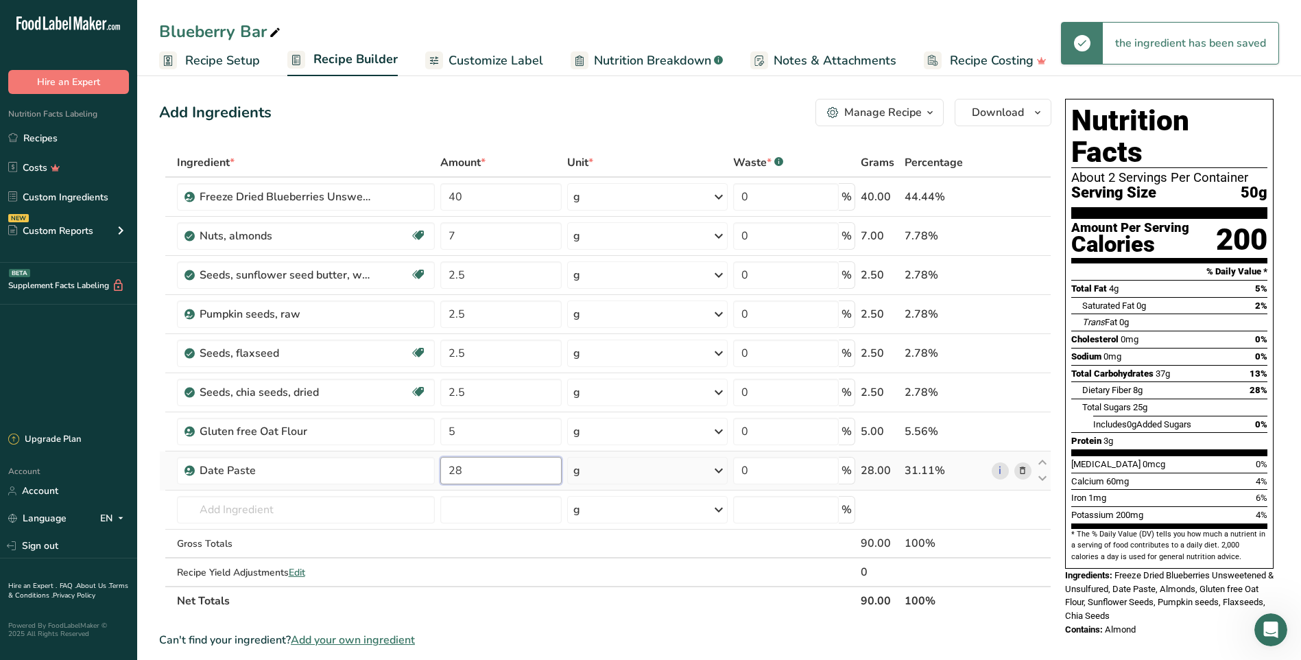
drag, startPoint x: 473, startPoint y: 472, endPoint x: 439, endPoint y: 468, distance: 34.5
click at [439, 468] on td "28" at bounding box center [501, 470] width 127 height 39
type input "38"
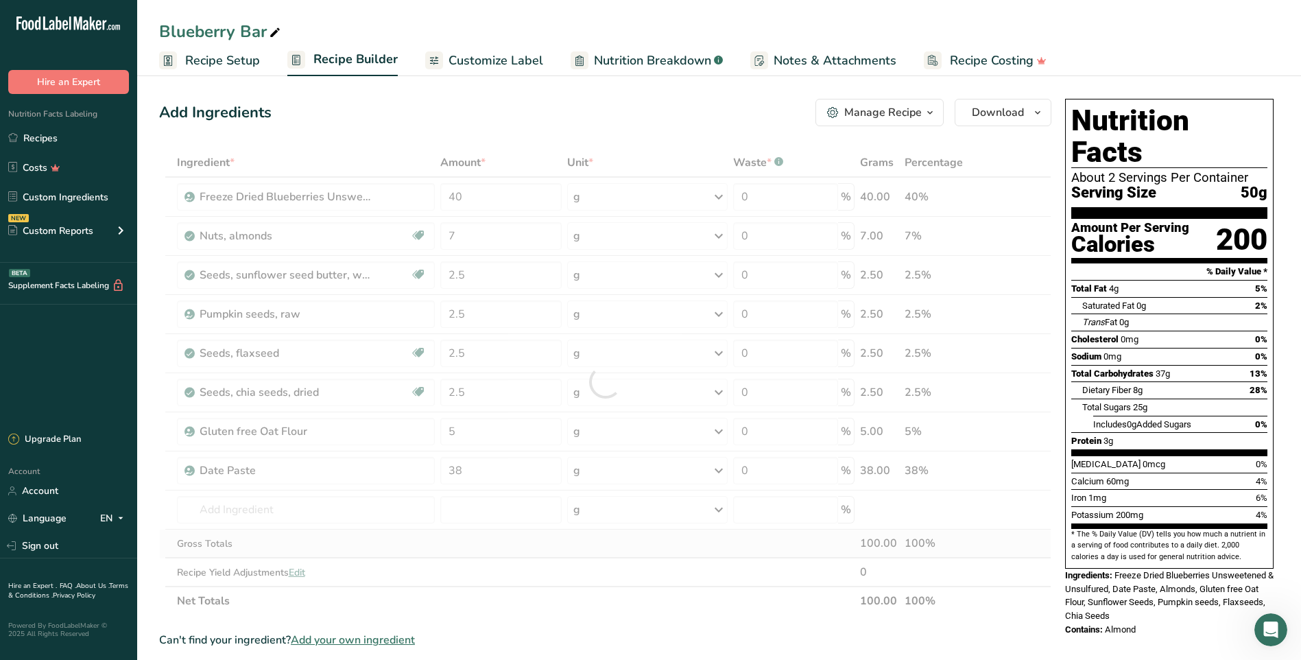
click at [515, 556] on div "Ingredient * Amount * Unit * Waste * .a-a{fill:#347362;}.b-a{fill:#fff;} Grams …" at bounding box center [605, 381] width 892 height 467
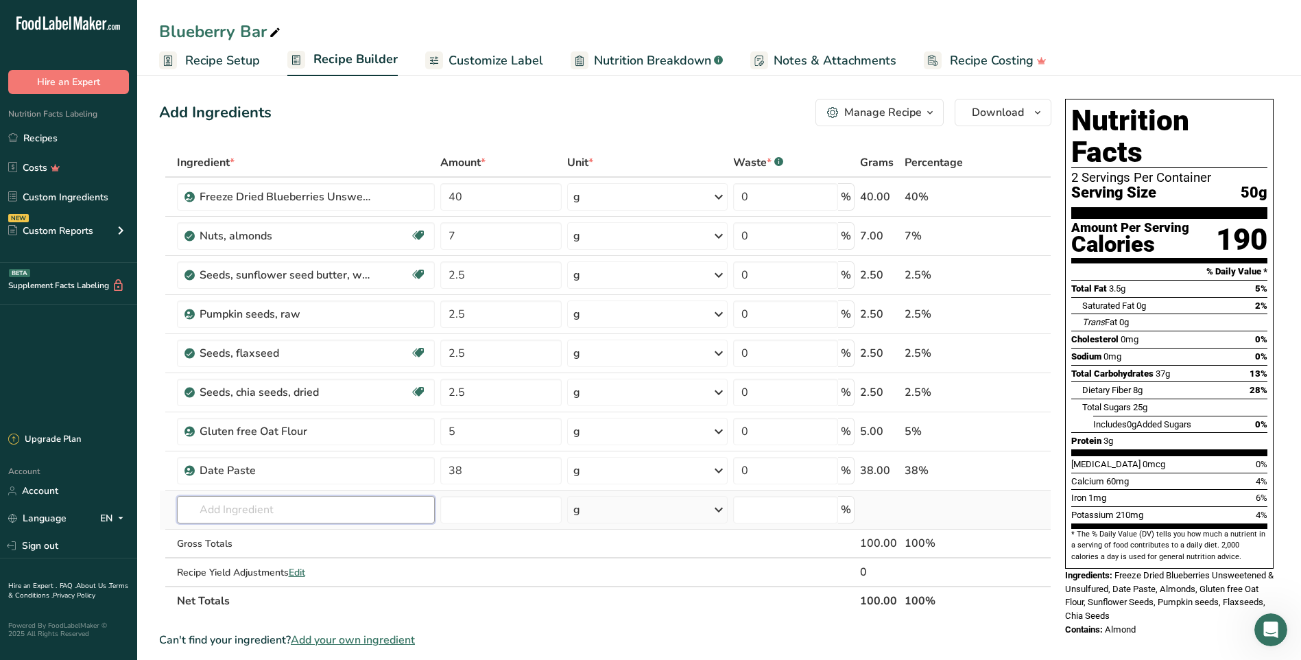
click at [273, 521] on input "text" at bounding box center [306, 509] width 258 height 27
click at [653, 56] on span "Nutrition Breakdown" at bounding box center [652, 60] width 117 height 19
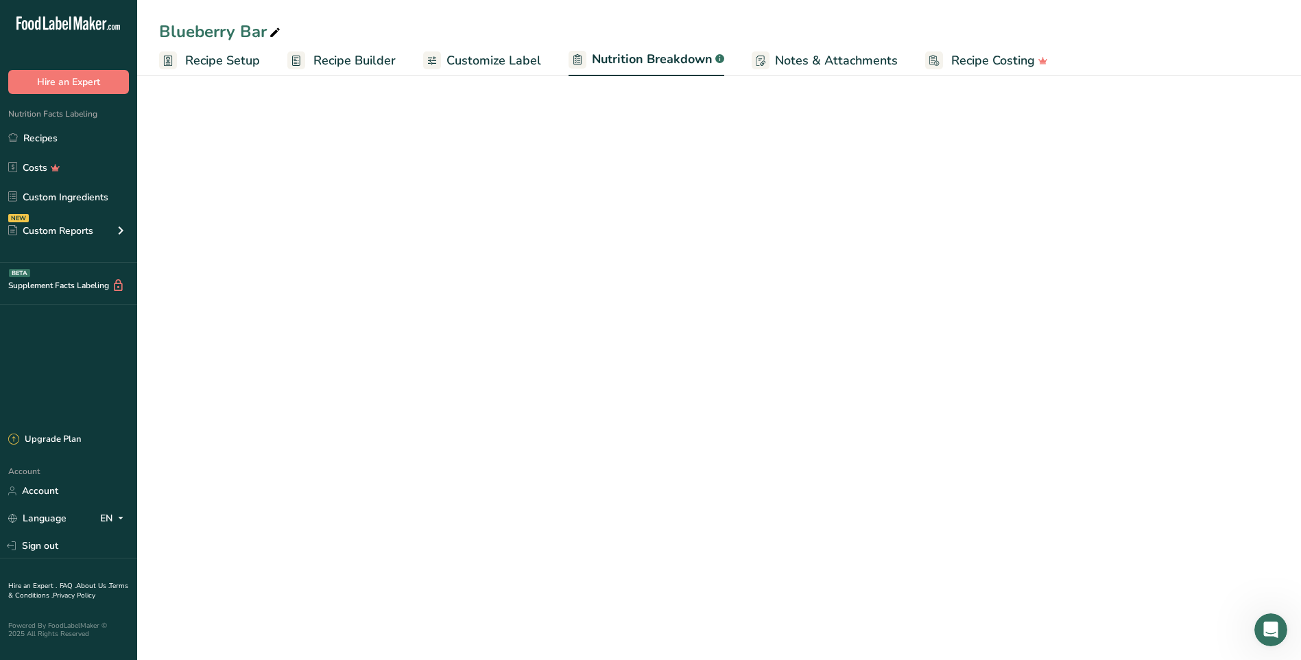
select select "Calories"
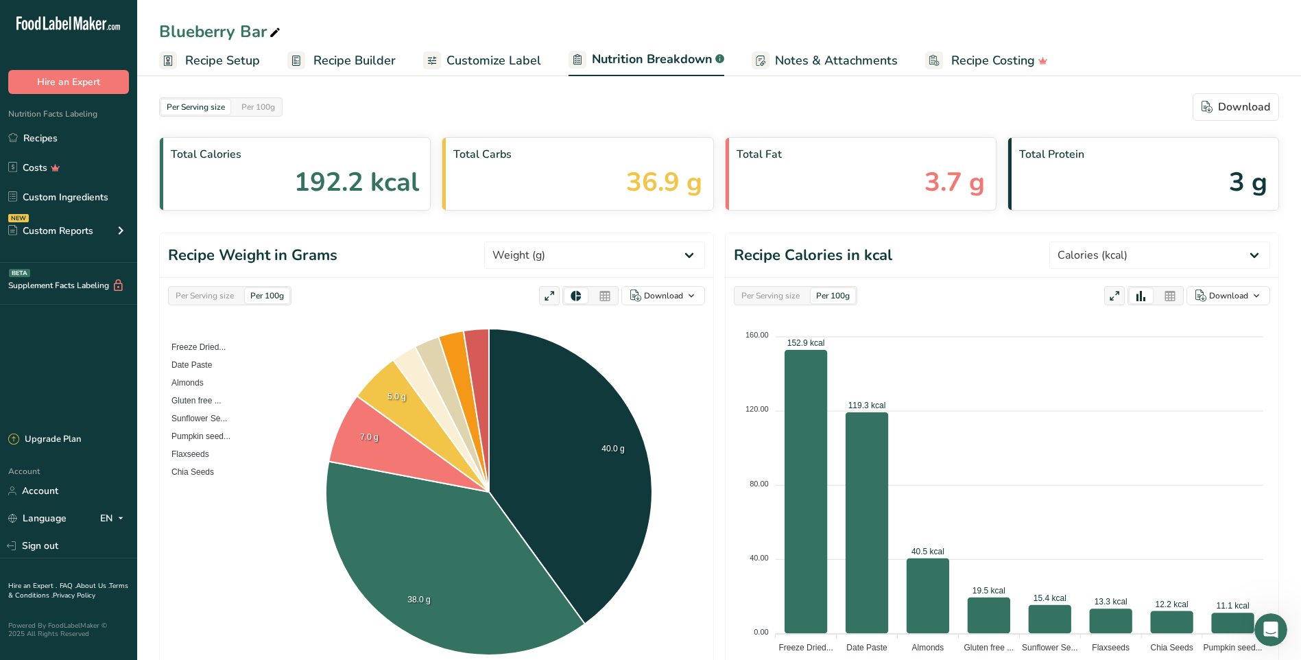
click at [490, 58] on span "Customize Label" at bounding box center [494, 60] width 95 height 19
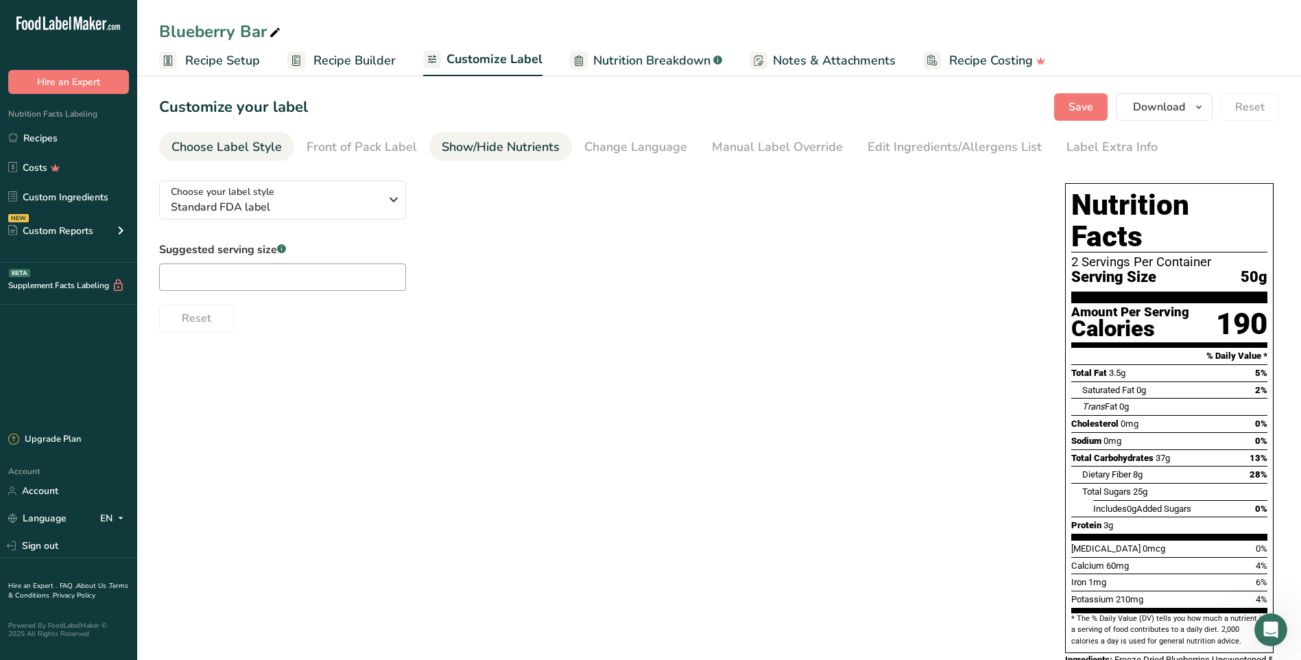
click at [556, 150] on li "Show/Hide Nutrients" at bounding box center [500, 146] width 143 height 29
click at [486, 145] on div "Show/Hide Nutrients" at bounding box center [501, 147] width 118 height 19
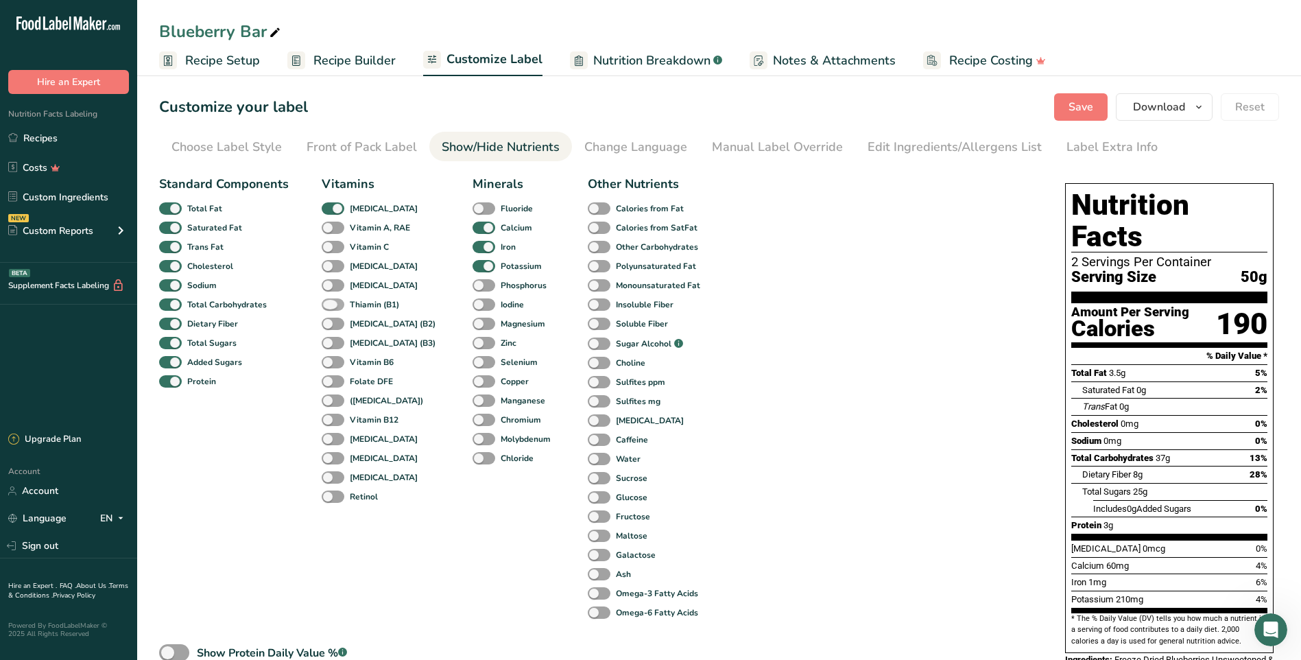
click at [335, 300] on span at bounding box center [333, 304] width 23 height 13
click at [331, 300] on input "Thiamin (B1)" at bounding box center [326, 304] width 9 height 9
checkbox input "true"
click at [317, 324] on div "Standard Components Total Fat Saturated Fat Trans Fat [MEDICAL_DATA] Sodium Tot…" at bounding box center [431, 404] width 545 height 458
click at [327, 322] on span at bounding box center [333, 324] width 23 height 13
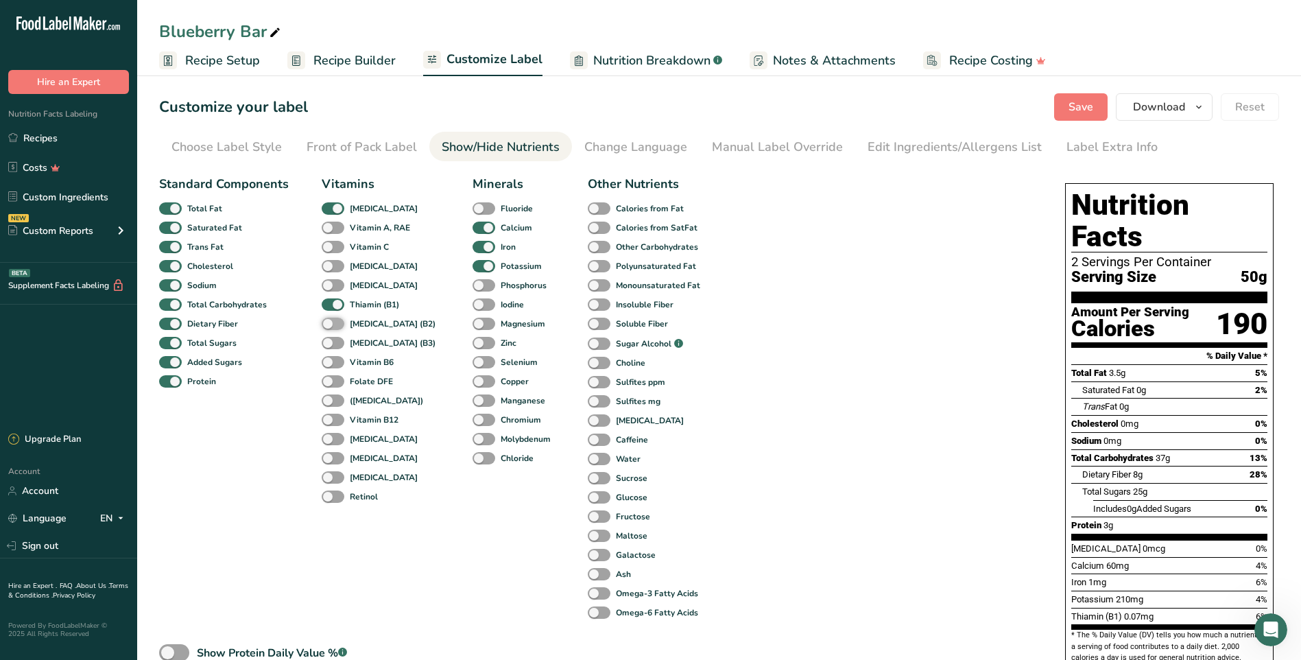
click at [327, 322] on input "[MEDICAL_DATA] (B2)" at bounding box center [326, 323] width 9 height 9
checkbox input "true"
click at [335, 359] on span at bounding box center [333, 362] width 23 height 13
click at [331, 359] on input "Vitamin B6" at bounding box center [326, 361] width 9 height 9
checkbox input "true"
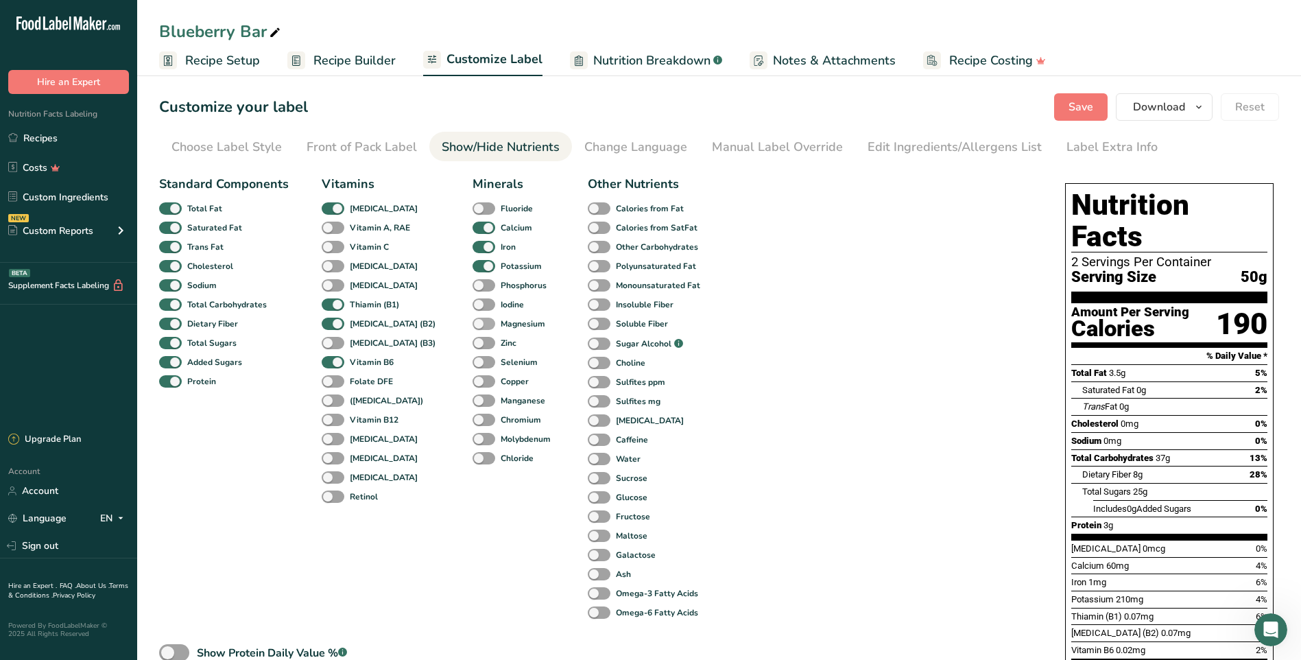
click at [473, 322] on span at bounding box center [484, 324] width 23 height 13
click at [473, 322] on input "Magnesium" at bounding box center [477, 323] width 9 height 9
checkbox input "true"
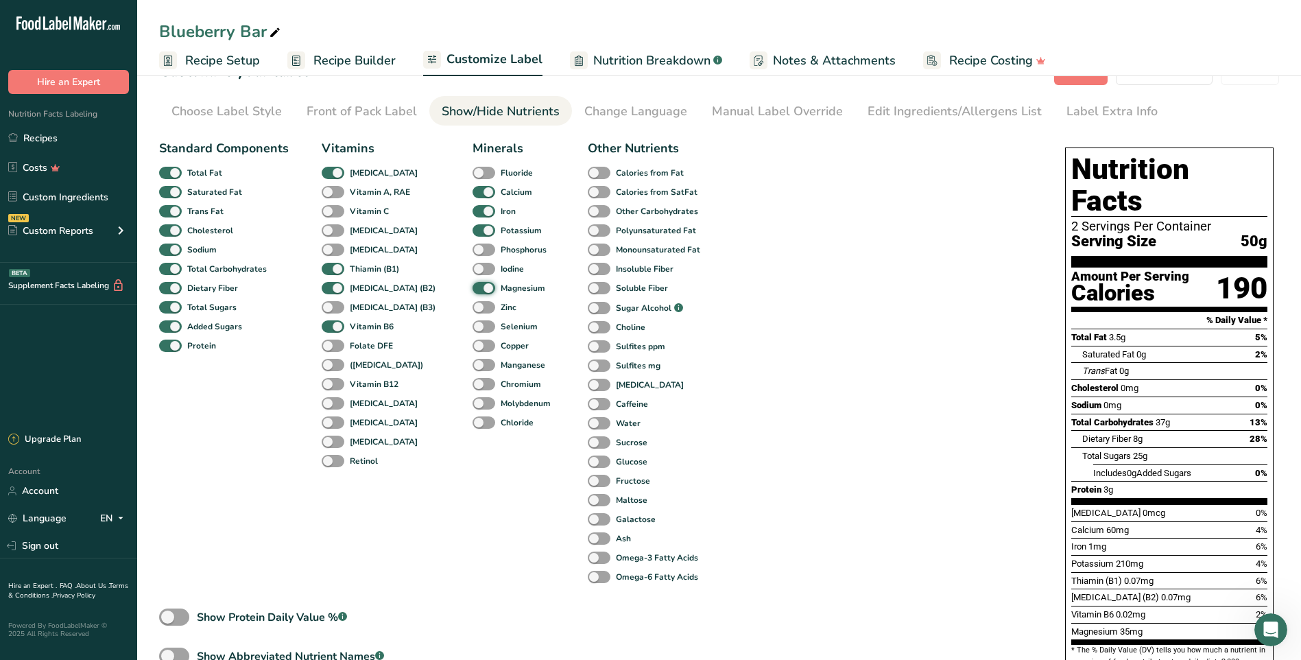
scroll to position [69, 0]
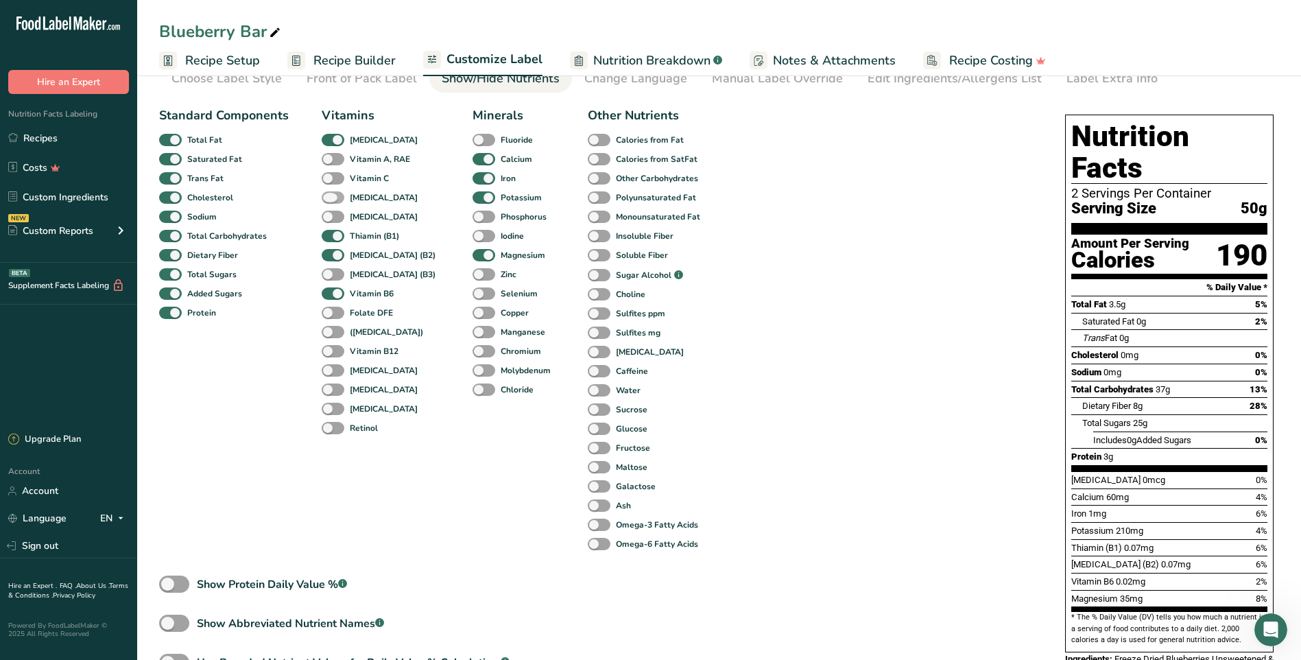
click at [324, 198] on span at bounding box center [333, 197] width 23 height 13
click at [324, 198] on input "[MEDICAL_DATA]" at bounding box center [326, 197] width 9 height 9
checkbox input "true"
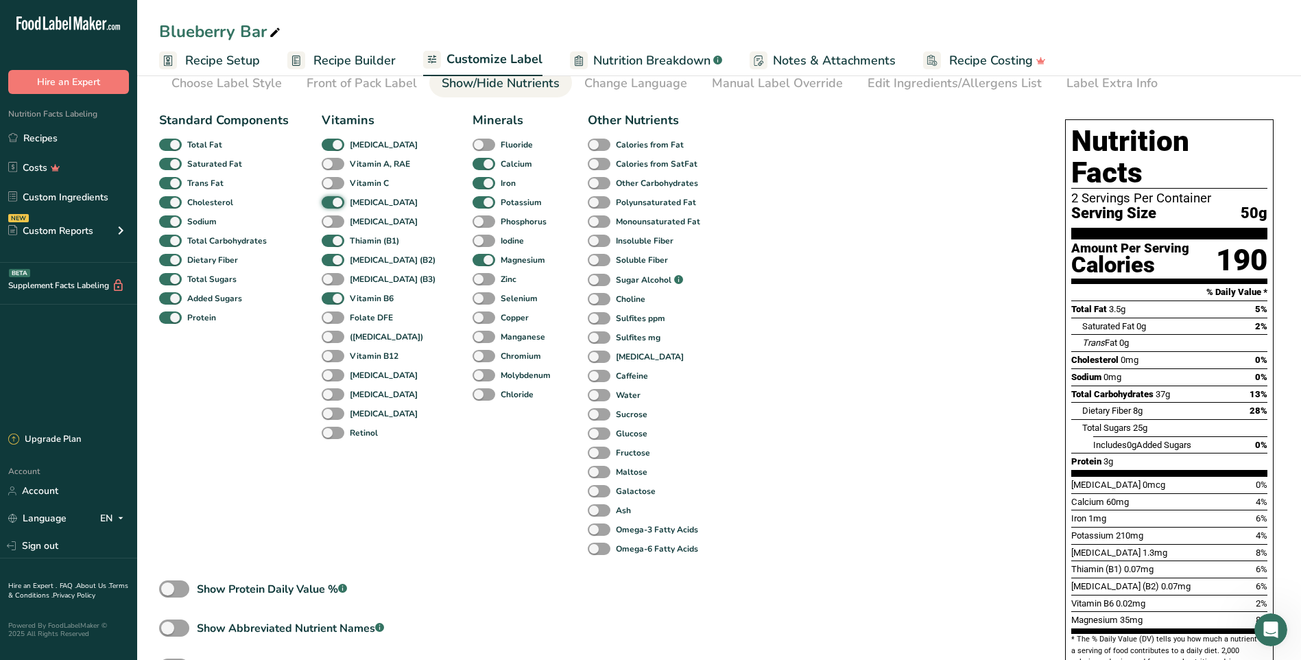
scroll to position [0, 0]
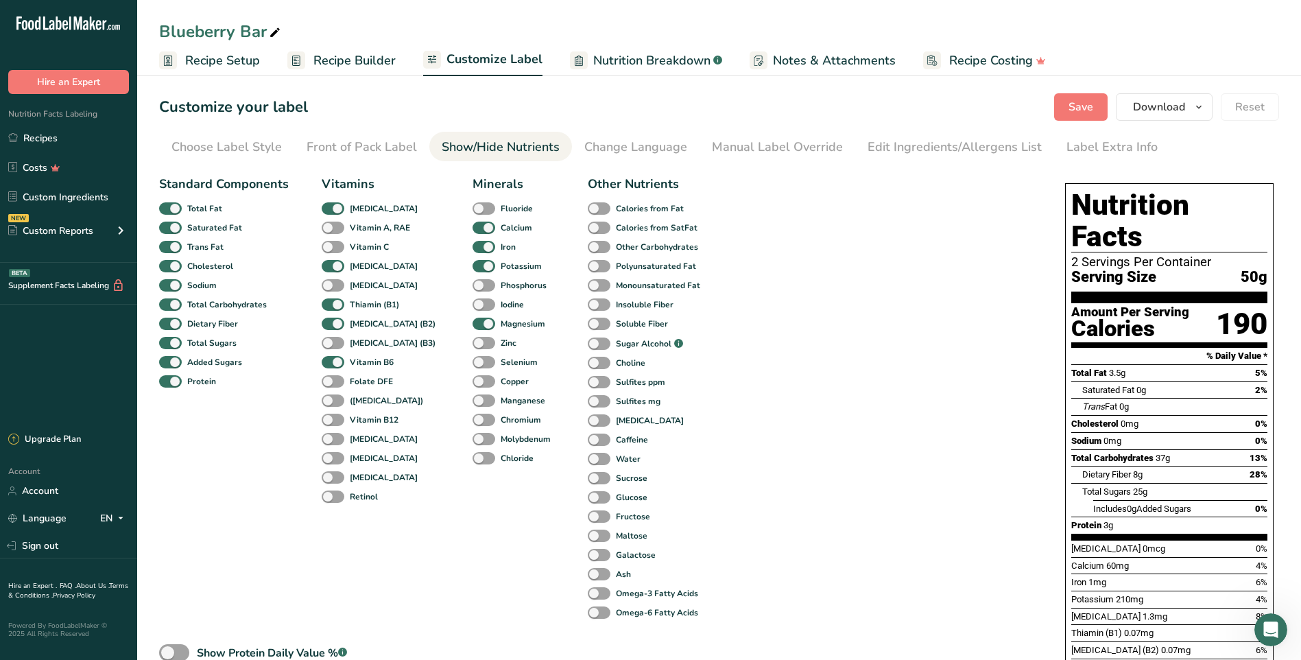
click at [198, 60] on span "Recipe Setup" at bounding box center [222, 60] width 75 height 19
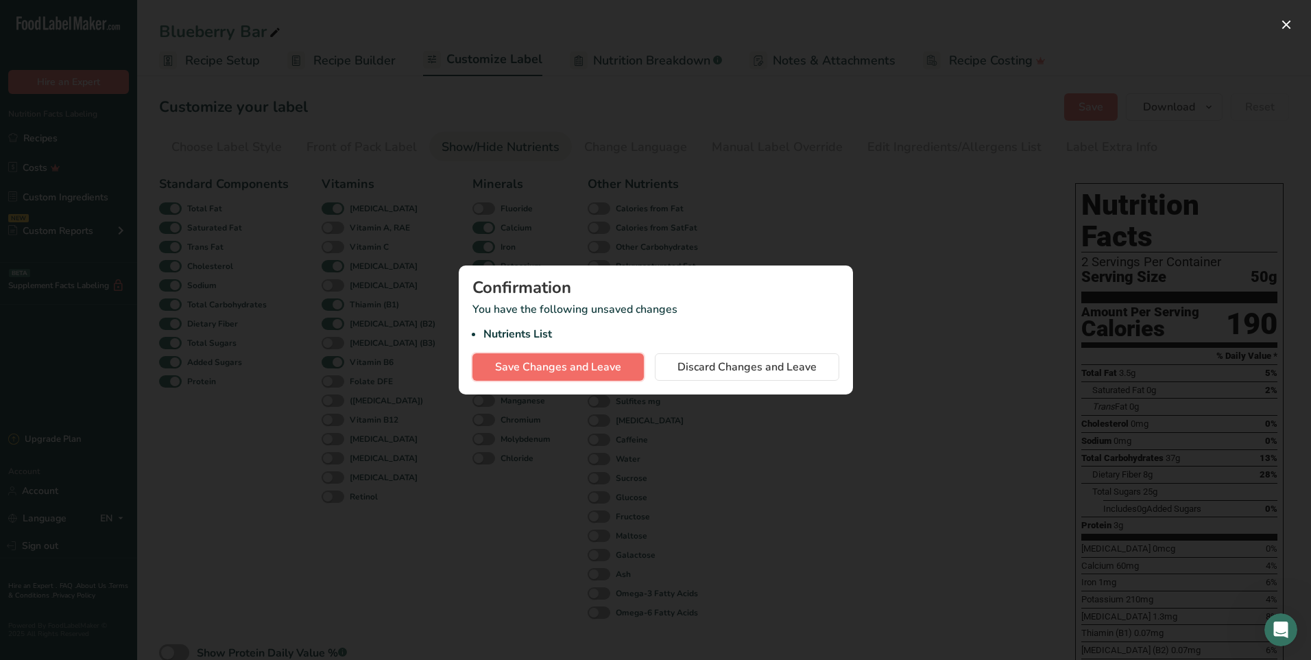
click at [567, 371] on span "Save Changes and Leave" at bounding box center [558, 367] width 126 height 16
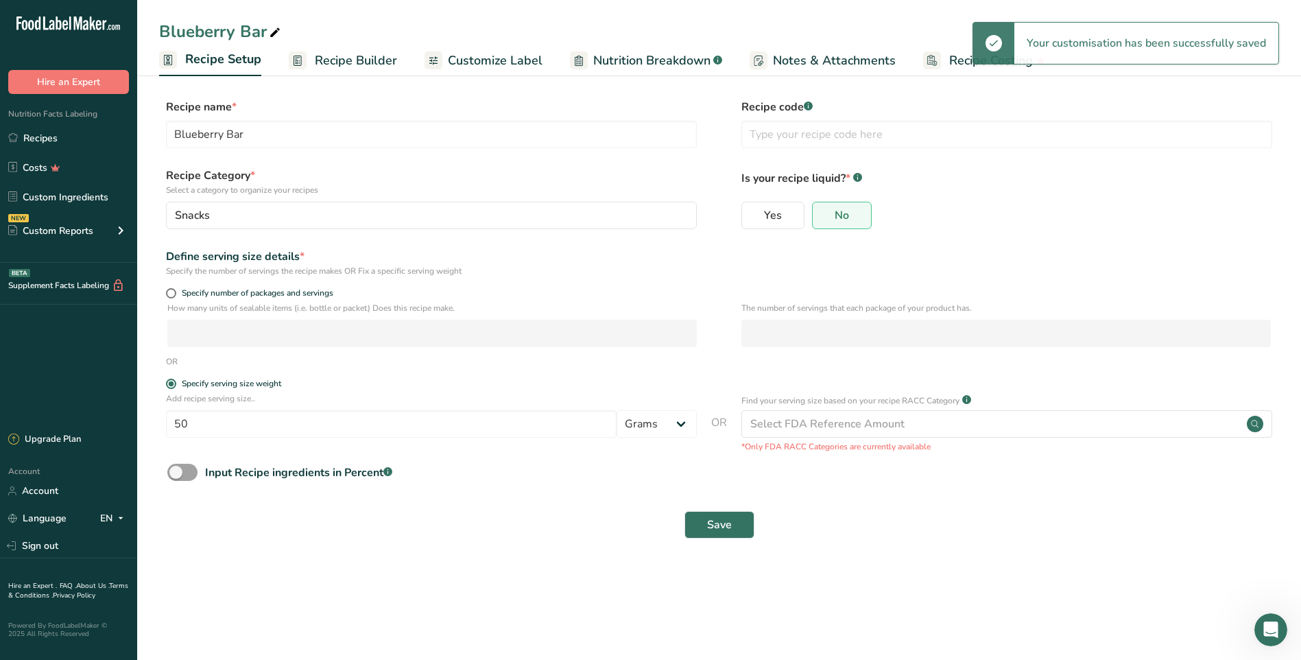
click at [346, 60] on span "Recipe Builder" at bounding box center [356, 60] width 82 height 19
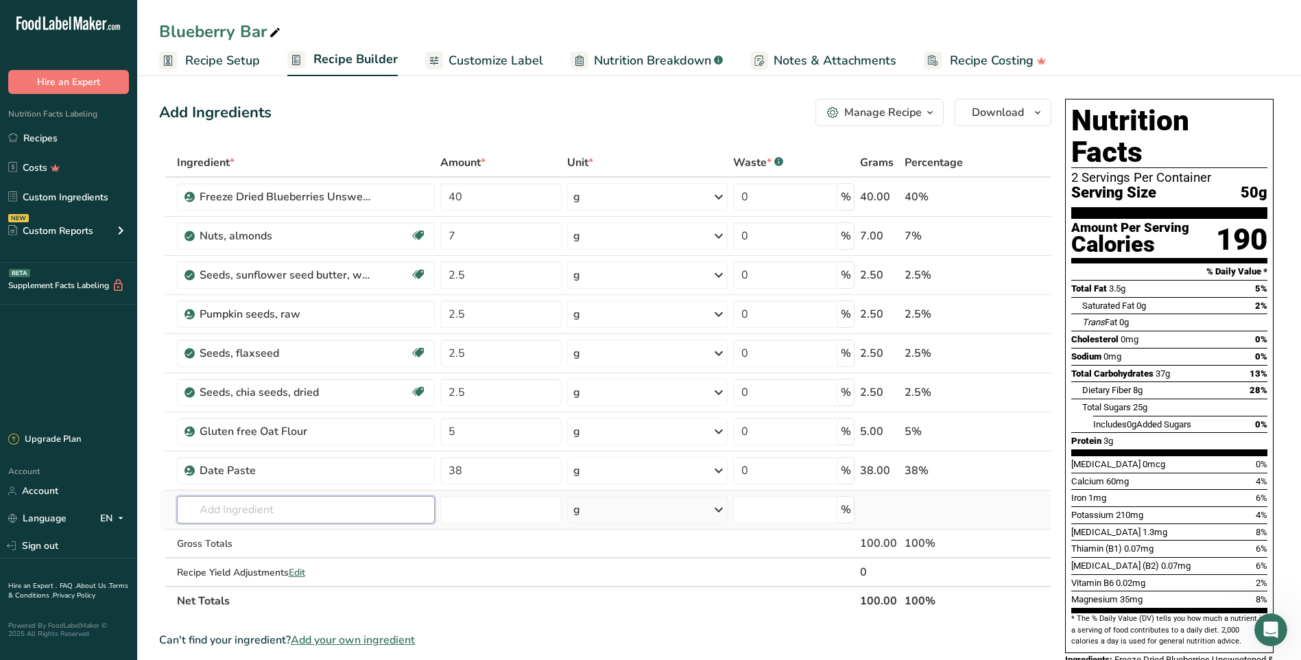
click at [226, 512] on input "text" at bounding box center [306, 509] width 258 height 27
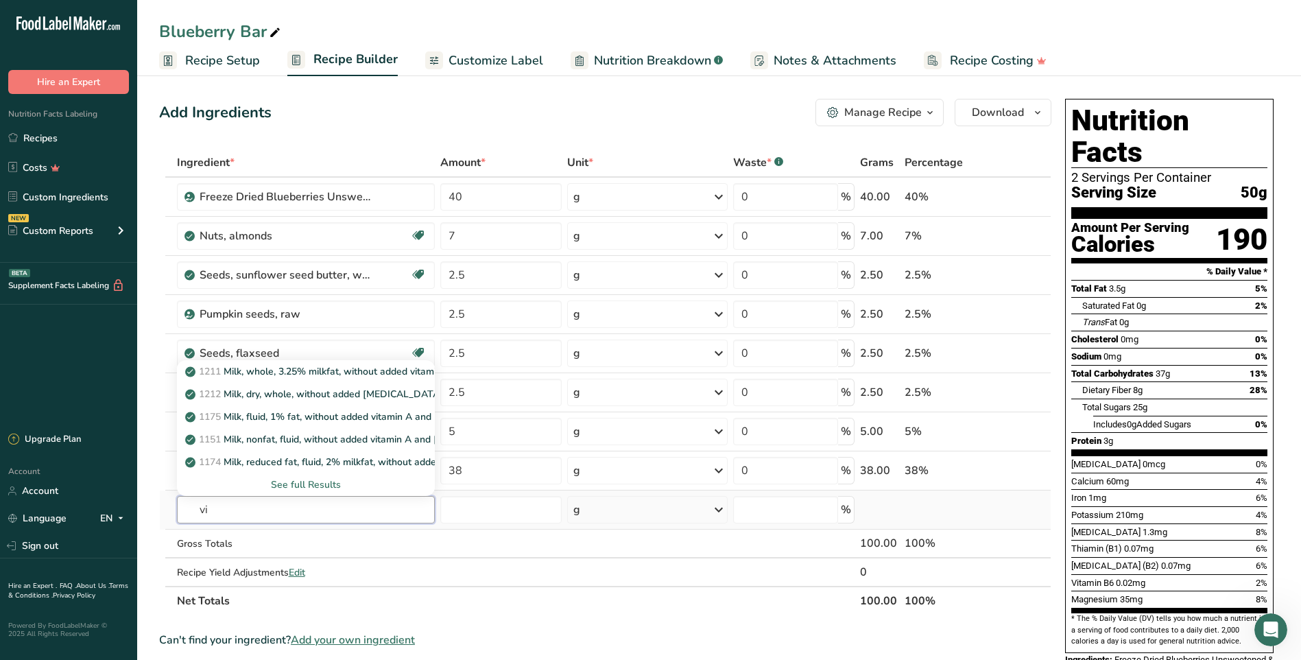
type input "v"
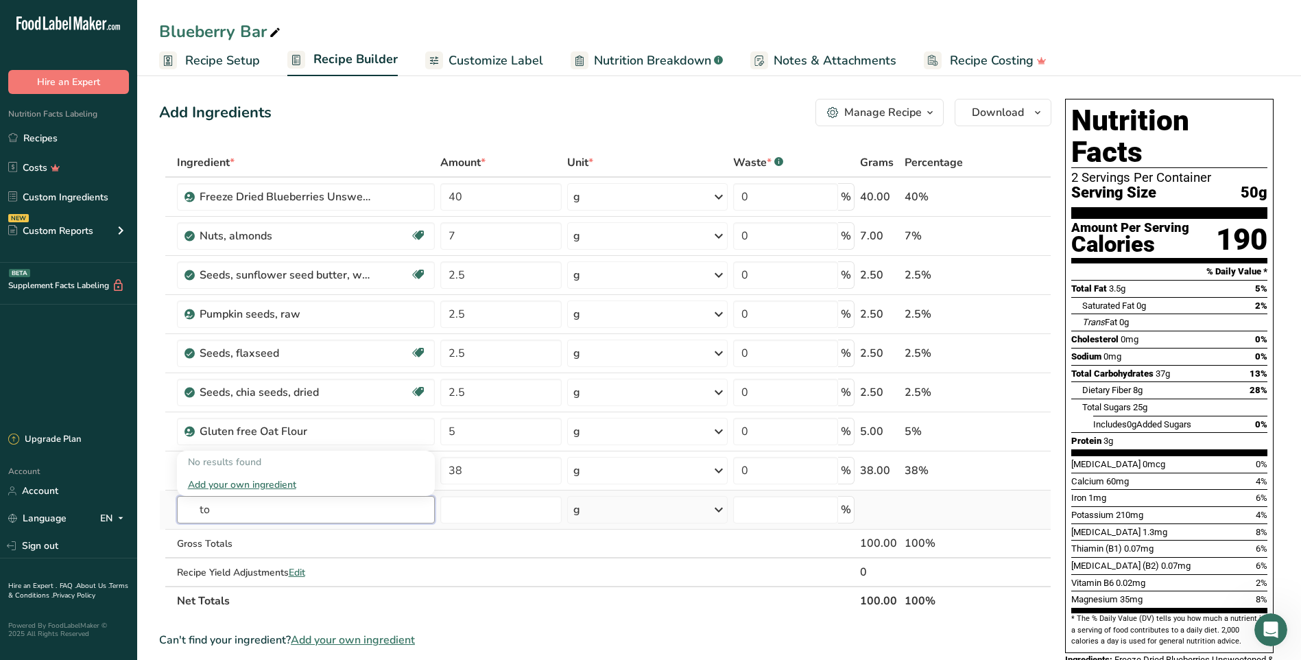
type input "t"
click at [296, 429] on div "Gluten free Oat Flour" at bounding box center [285, 431] width 171 height 16
click at [316, 429] on div "Gluten free Oat Flour" at bounding box center [285, 431] width 171 height 16
click at [225, 509] on input "text" at bounding box center [306, 509] width 258 height 27
type input "e"
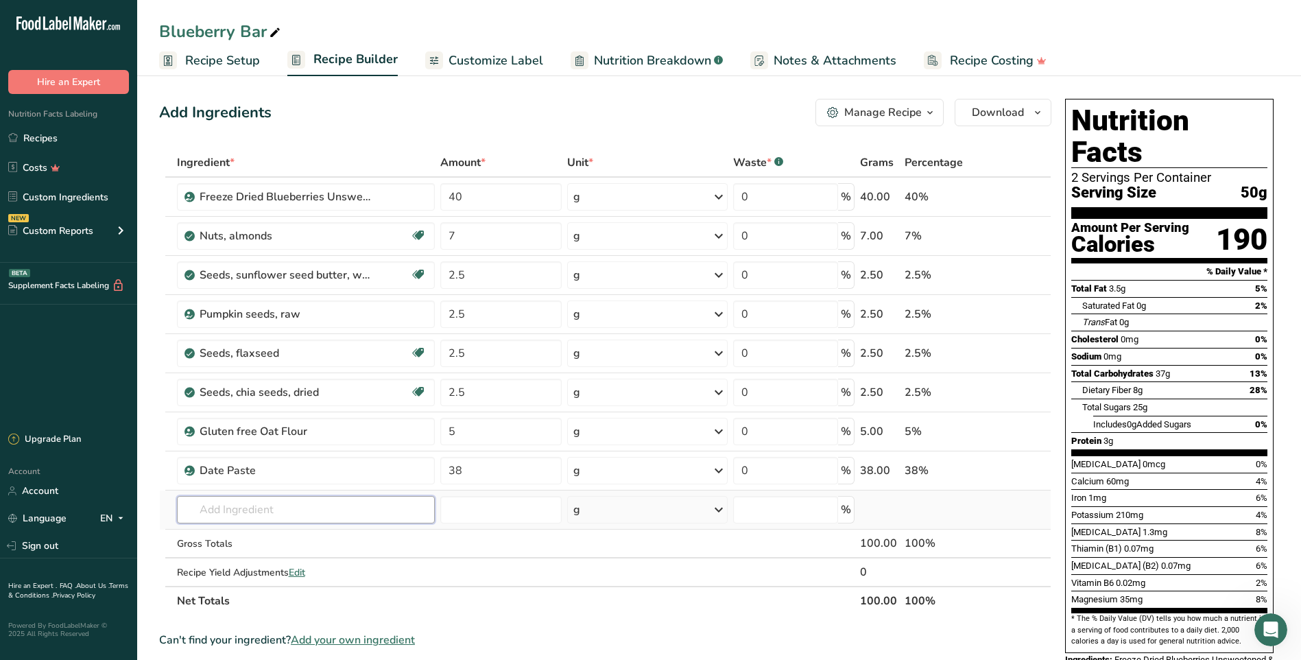
click at [287, 510] on input "text" at bounding box center [306, 509] width 258 height 27
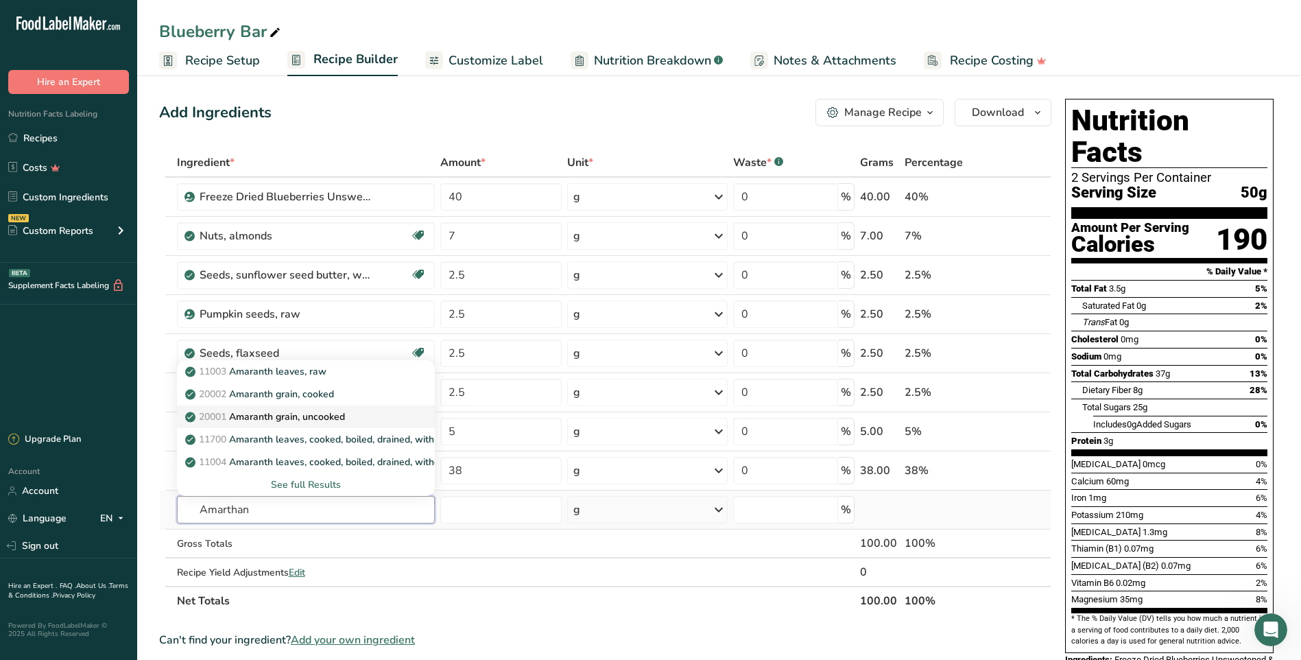
type input "Amarthan"
click at [317, 421] on p "20001 Amaranth grain, uncooked" at bounding box center [266, 416] width 157 height 14
type input "Amaranth grain, uncooked"
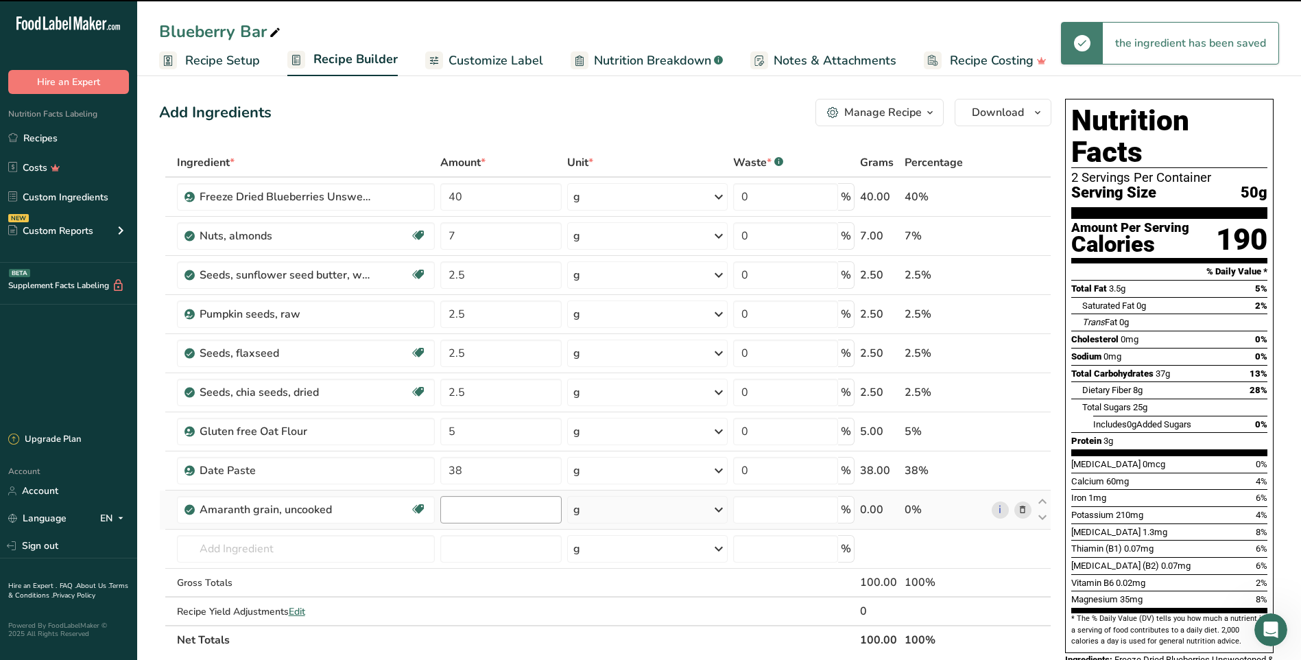
type input "0"
drag, startPoint x: 466, startPoint y: 509, endPoint x: 430, endPoint y: 510, distance: 35.7
click at [430, 510] on tr "Amaranth grain, uncooked Source of Antioxidants Dairy free Gluten free Vegan Ve…" at bounding box center [605, 509] width 891 height 39
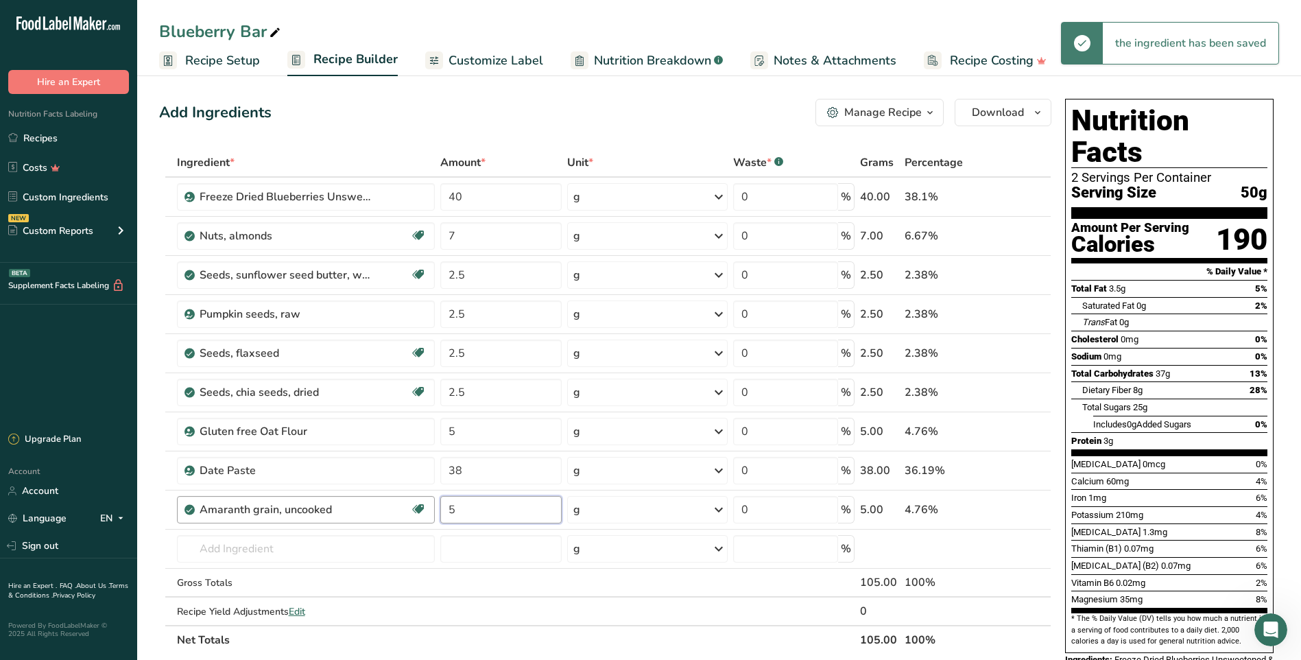
type input "5"
click at [491, 577] on div "Ingredient * Amount * Unit * Waste * .a-a{fill:#347362;}.b-a{fill:#fff;} Grams …" at bounding box center [605, 401] width 892 height 506
click at [298, 546] on input "text" at bounding box center [306, 548] width 258 height 27
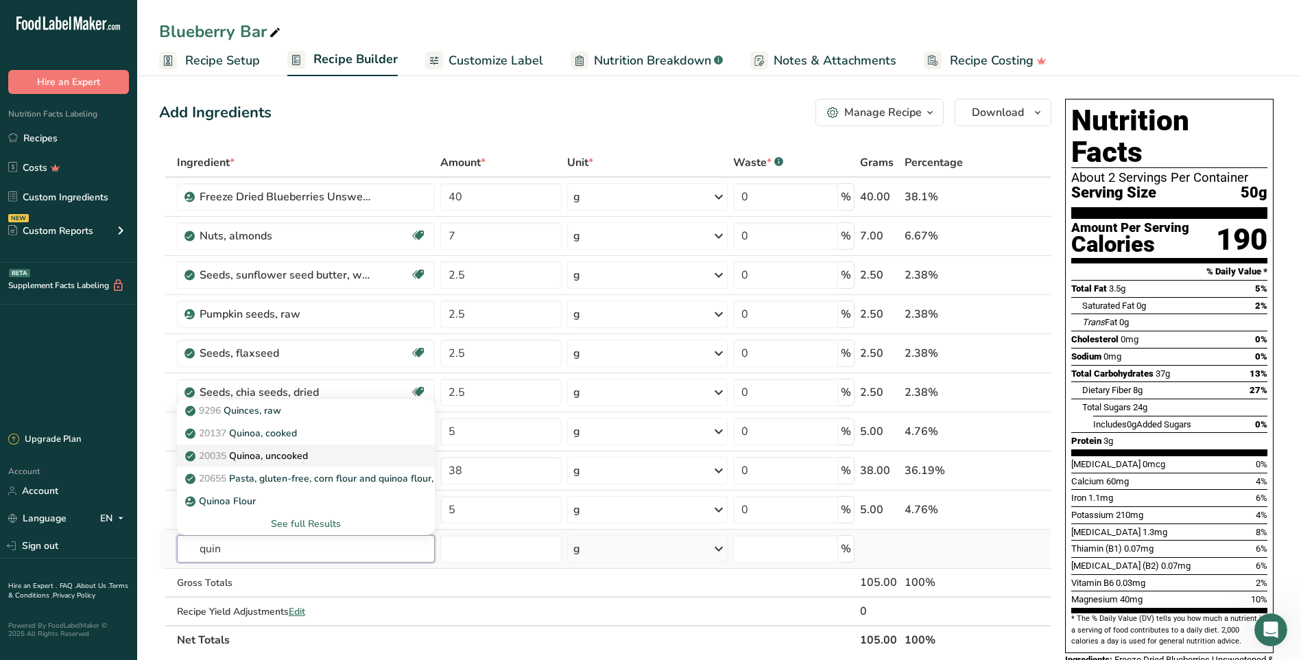
type input "quin"
click at [298, 447] on link "20035 Quinoa, uncooked" at bounding box center [306, 455] width 258 height 23
type input "Quinoa, uncooked"
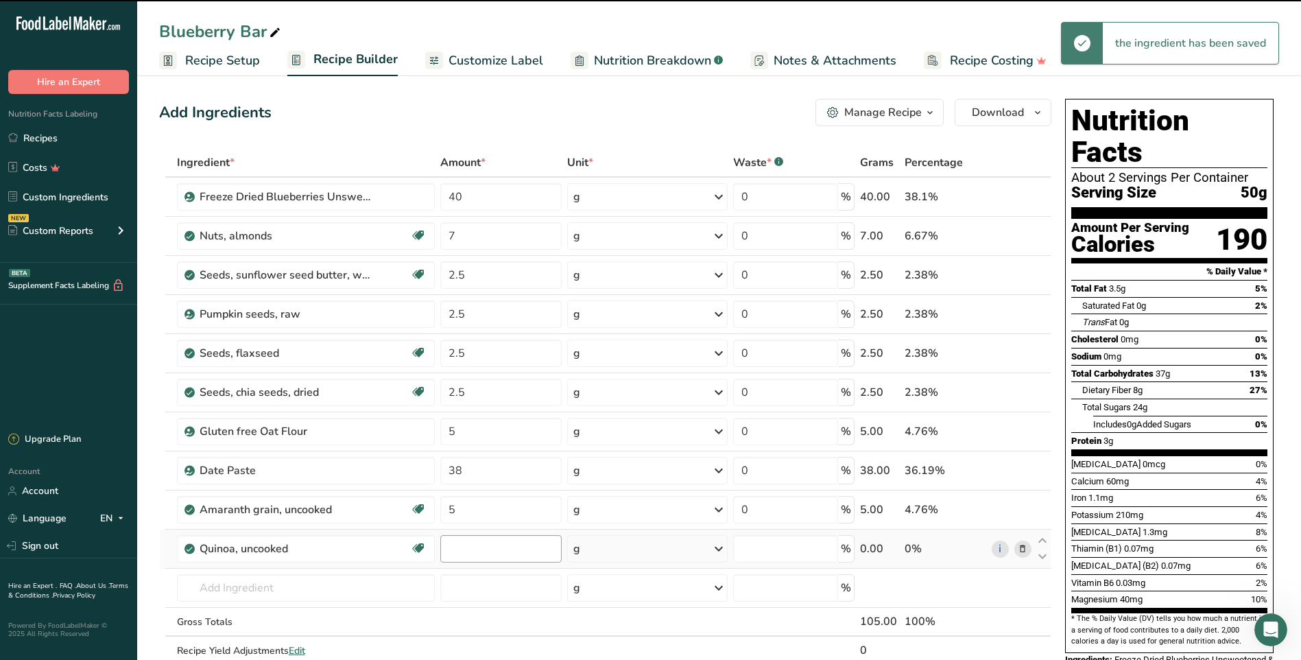
type input "0"
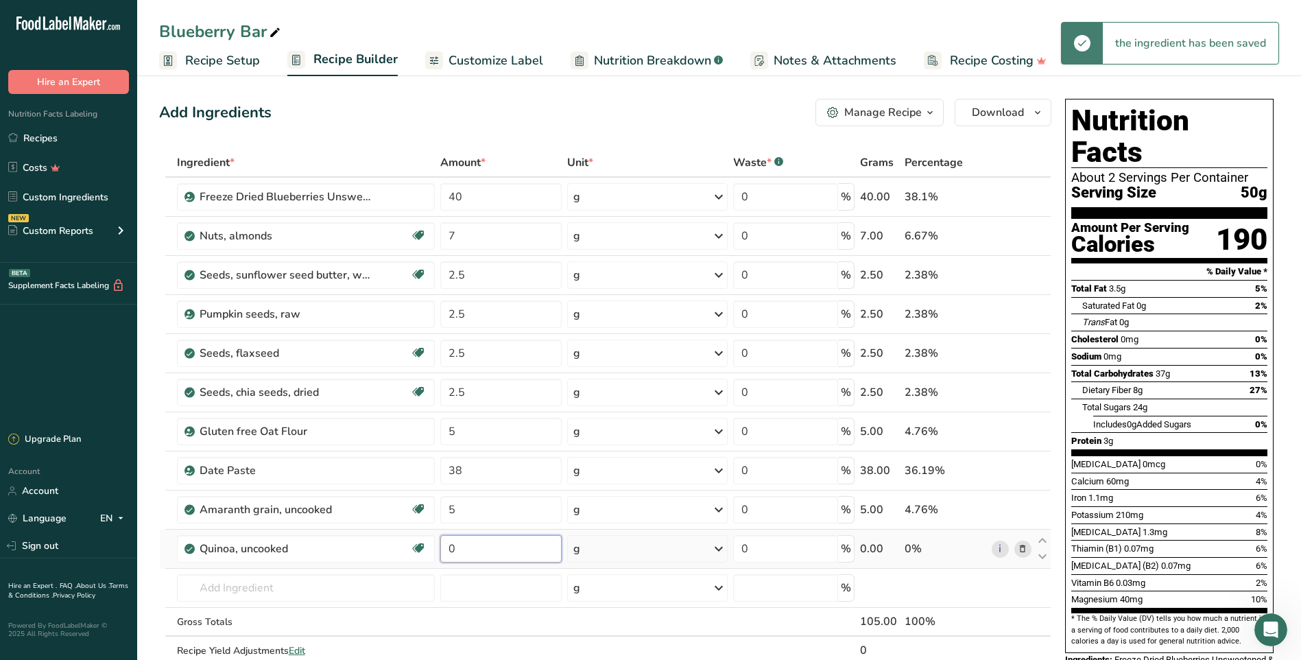
click at [464, 553] on input "0" at bounding box center [500, 548] width 121 height 27
type input "5"
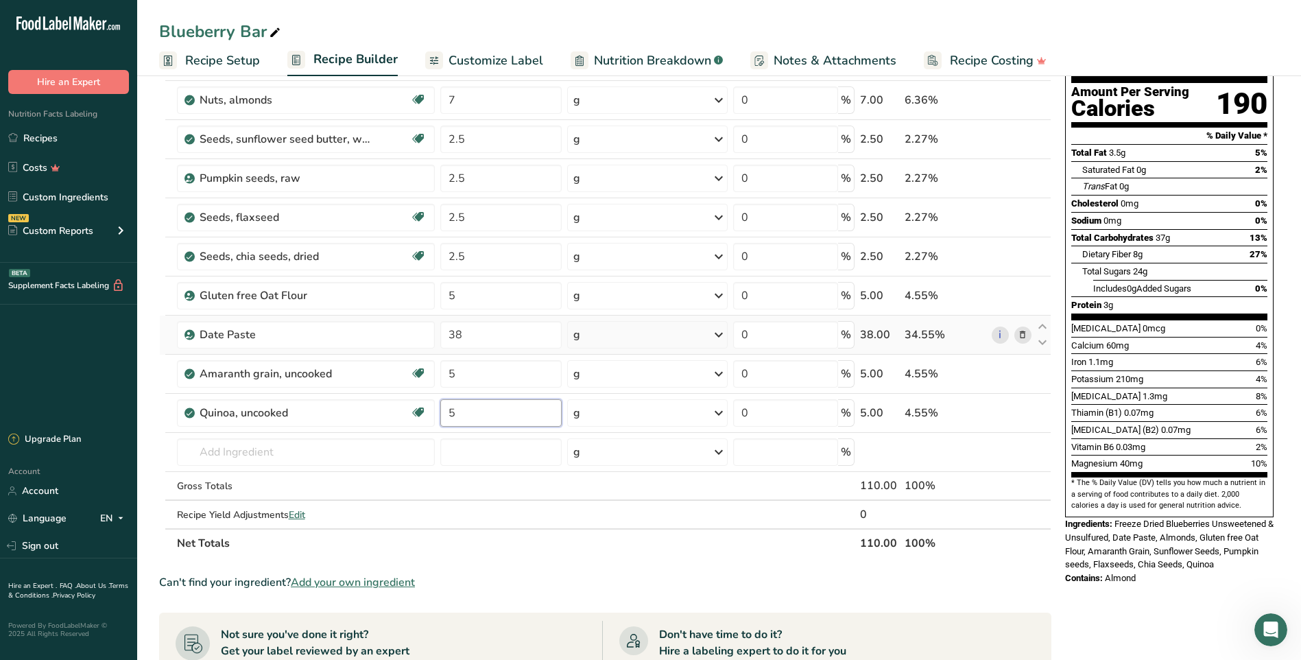
scroll to position [137, 0]
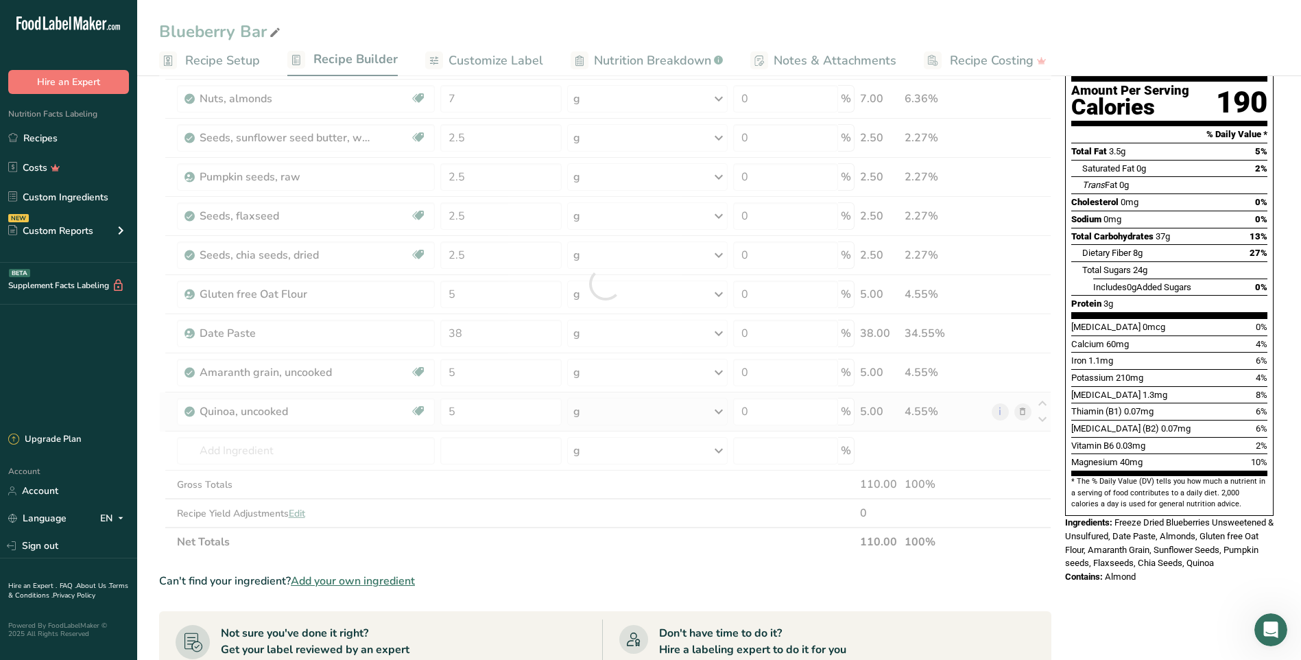
click at [1023, 418] on div "Ingredient * Amount * Unit * Waste * .a-a{fill:#347362;}.b-a{fill:#fff;} Grams …" at bounding box center [605, 283] width 892 height 545
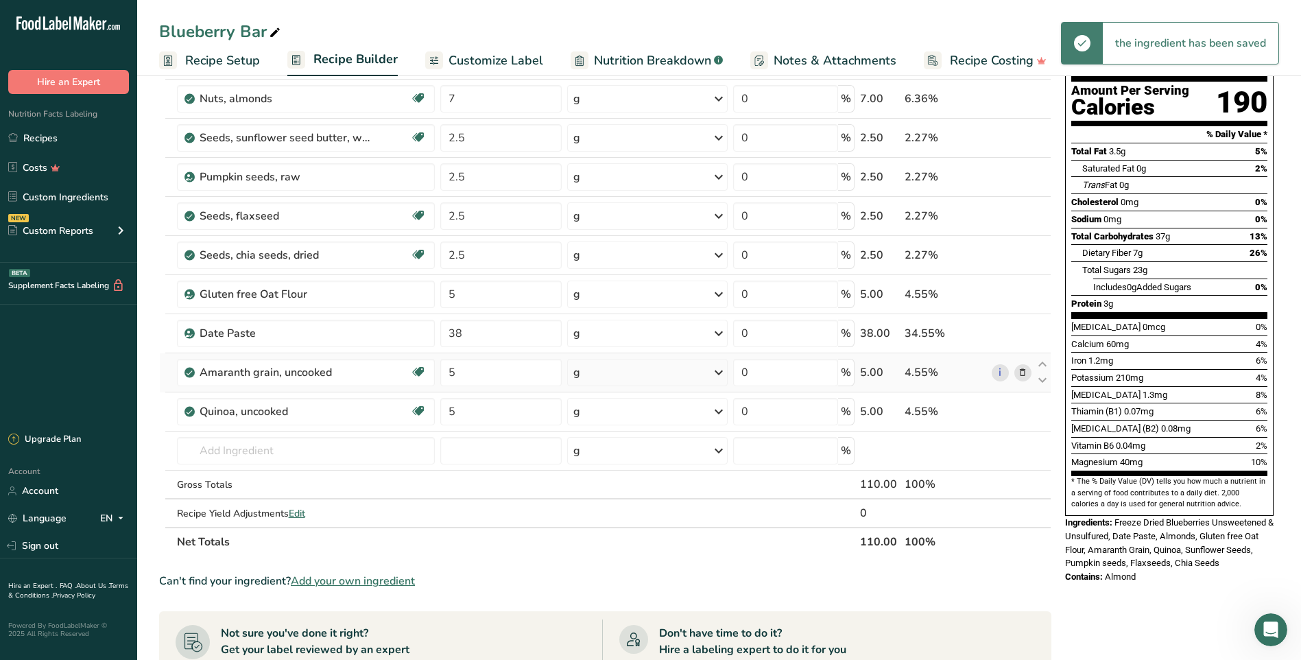
click at [1023, 372] on icon at bounding box center [1023, 373] width 10 height 14
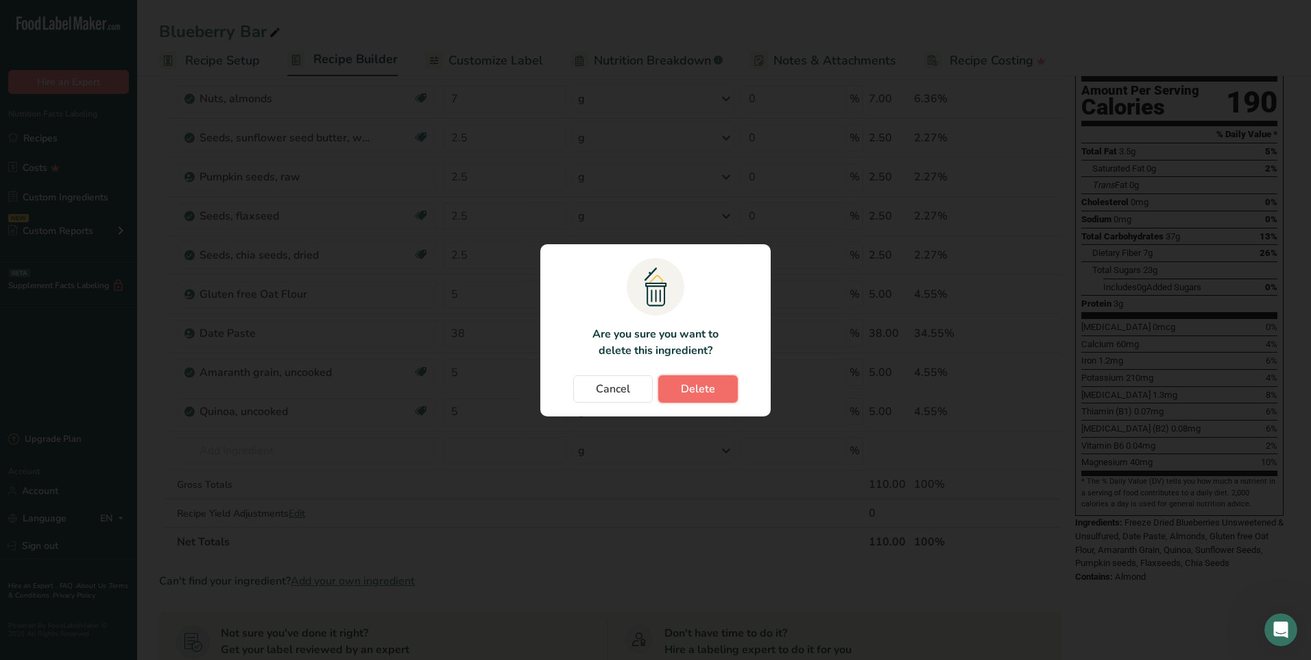
click at [698, 385] on span "Delete" at bounding box center [698, 389] width 34 height 16
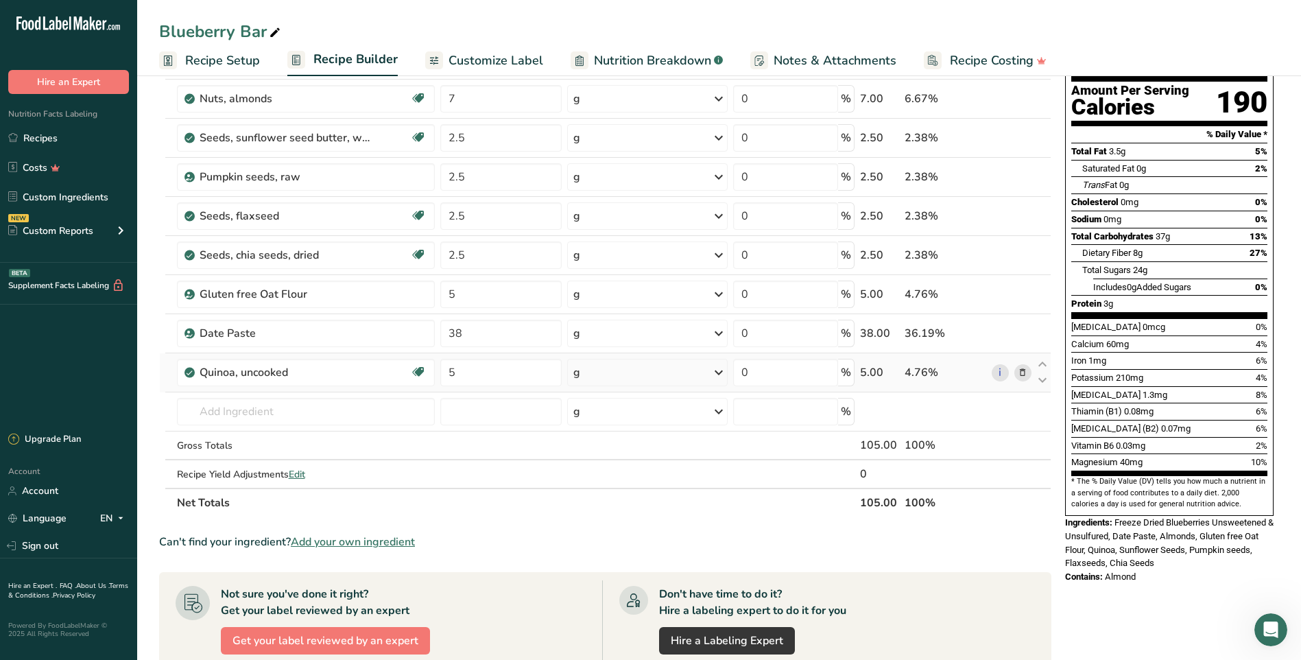
click at [1018, 377] on icon at bounding box center [1023, 373] width 10 height 14
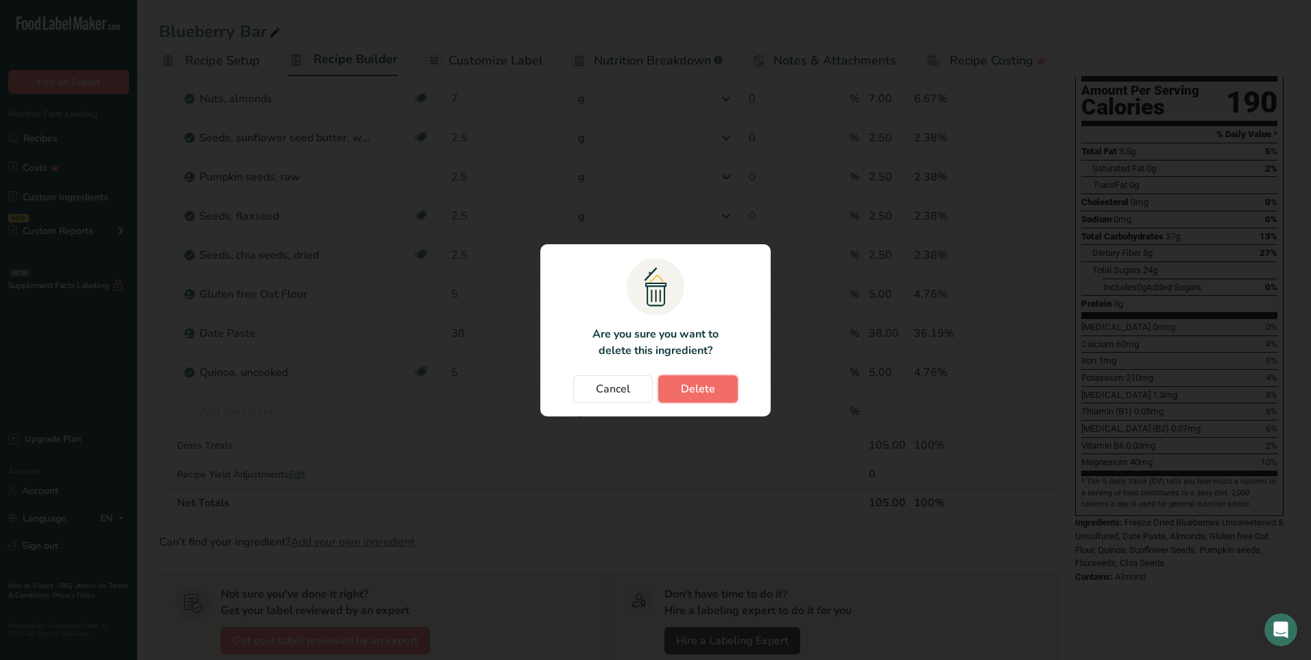
click at [715, 385] on button "Delete" at bounding box center [698, 388] width 80 height 27
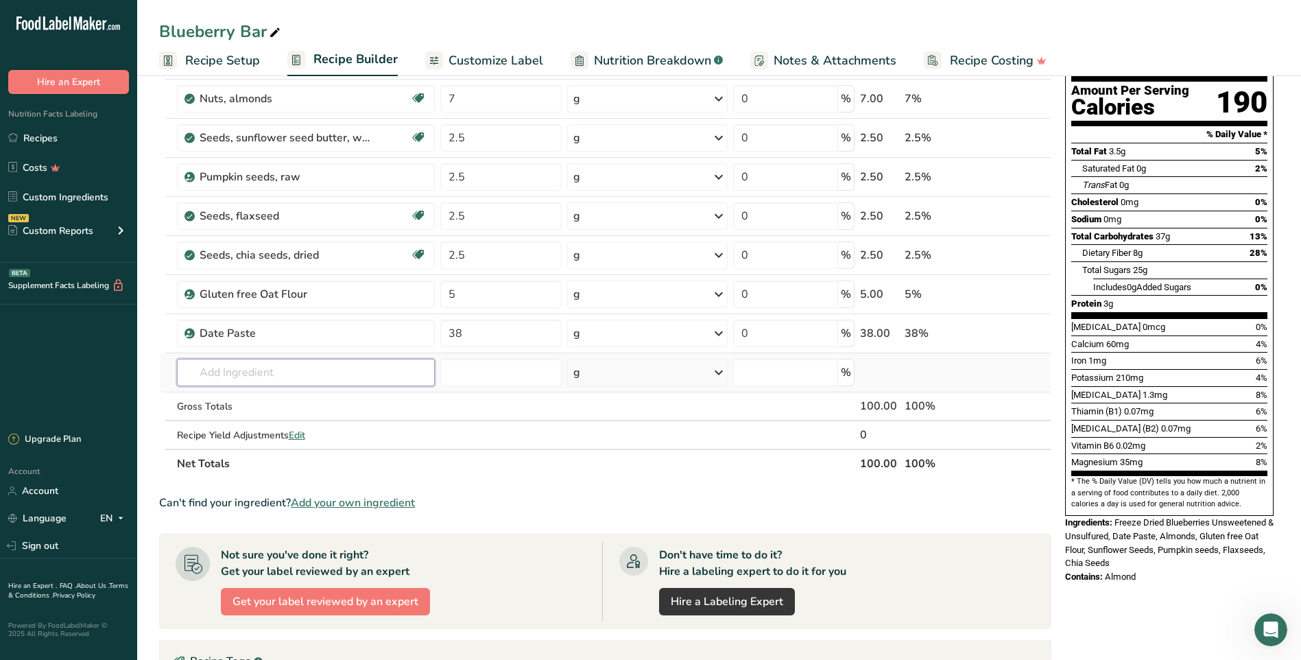
click at [297, 375] on input "text" at bounding box center [306, 372] width 258 height 27
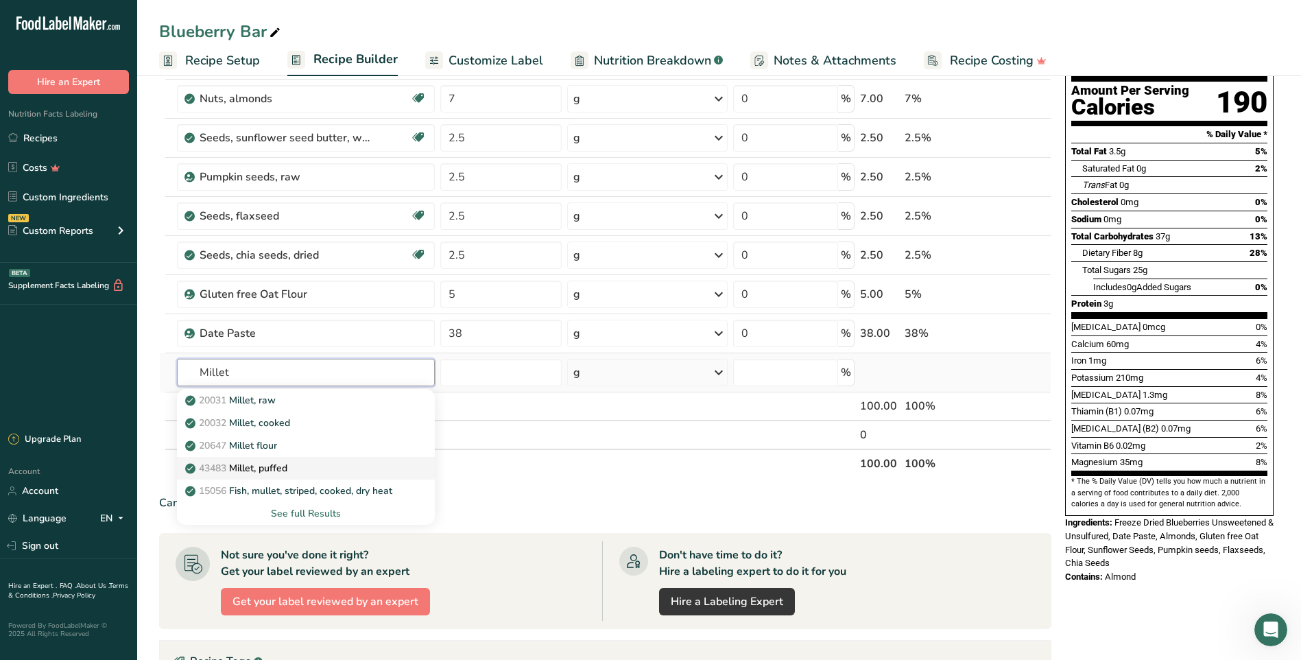
type input "Millet"
click at [287, 468] on p "43483 Millet, puffed" at bounding box center [237, 468] width 99 height 14
type input "Millet, puffed"
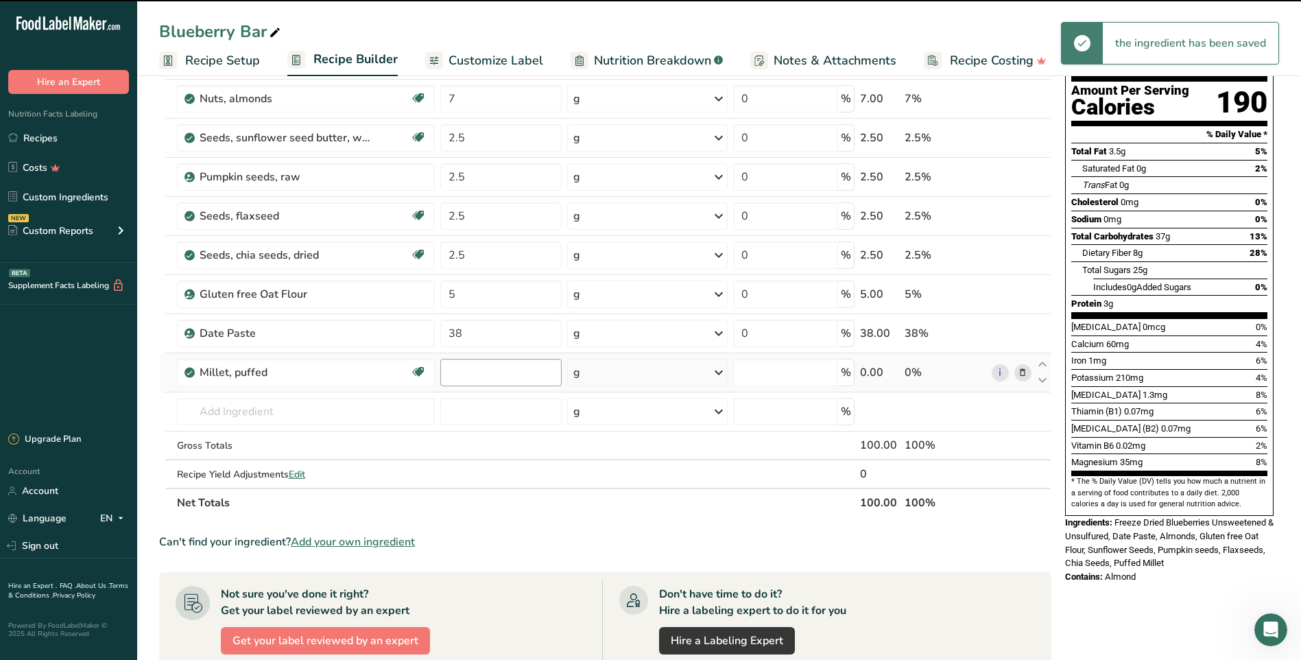
type input "0"
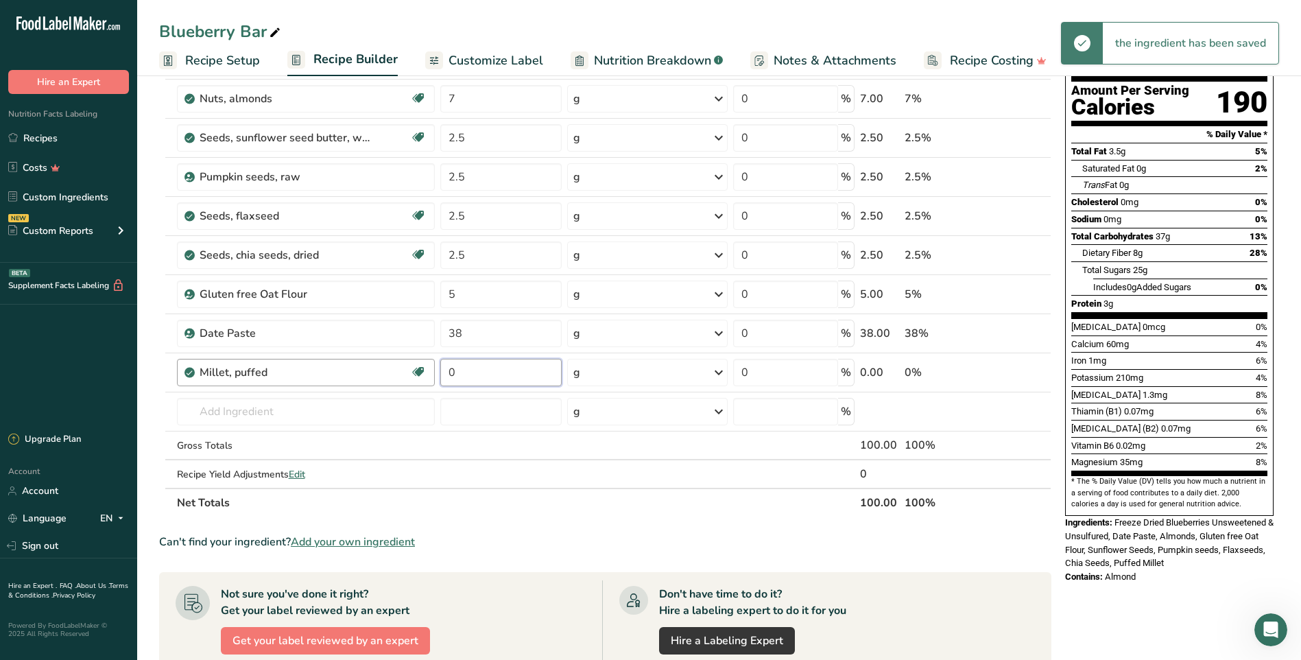
drag, startPoint x: 512, startPoint y: 377, endPoint x: 431, endPoint y: 372, distance: 81.1
click at [431, 372] on tr "Millet, puffed Dairy free Gluten free Vegan Vegetarian Soy free 0 g Portions 1 …" at bounding box center [605, 372] width 891 height 39
type input "5"
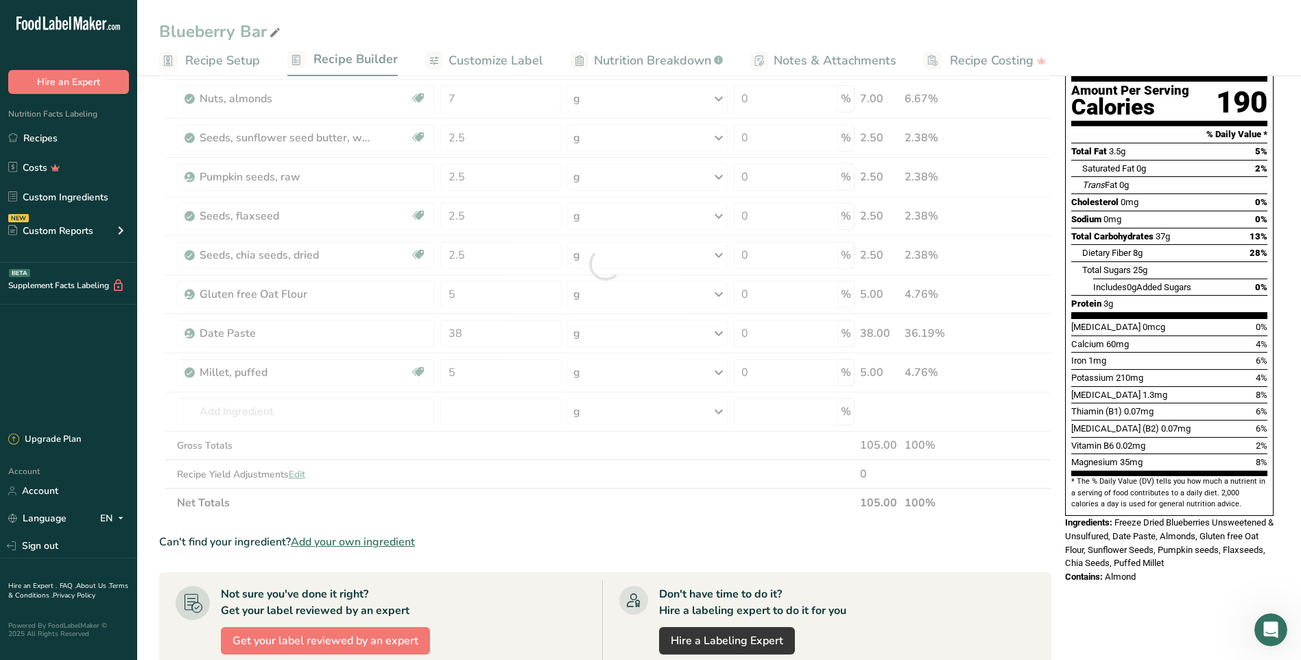
click at [538, 505] on div "Ingredient * Amount * Unit * Waste * .a-a{fill:#347362;}.b-a{fill:#fff;} Grams …" at bounding box center [605, 264] width 892 height 506
